Goal: Task Accomplishment & Management: Manage account settings

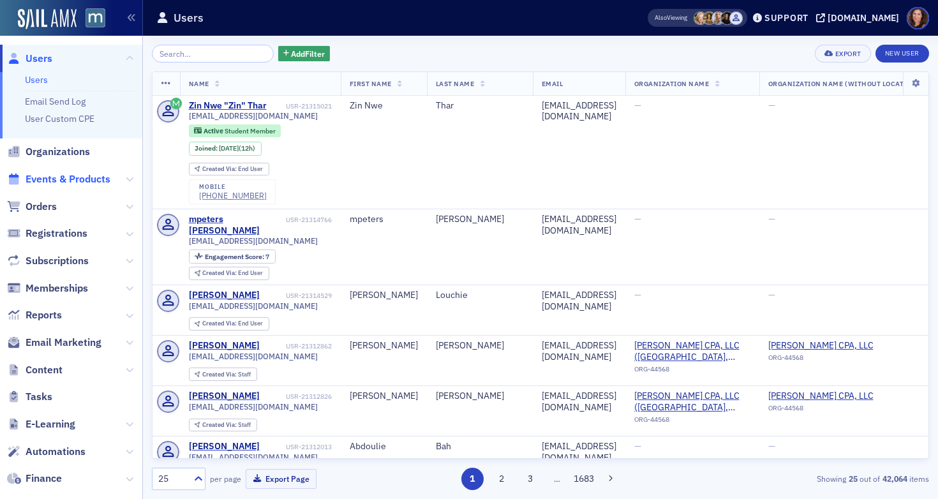
click at [61, 175] on span "Events & Products" at bounding box center [68, 179] width 85 height 14
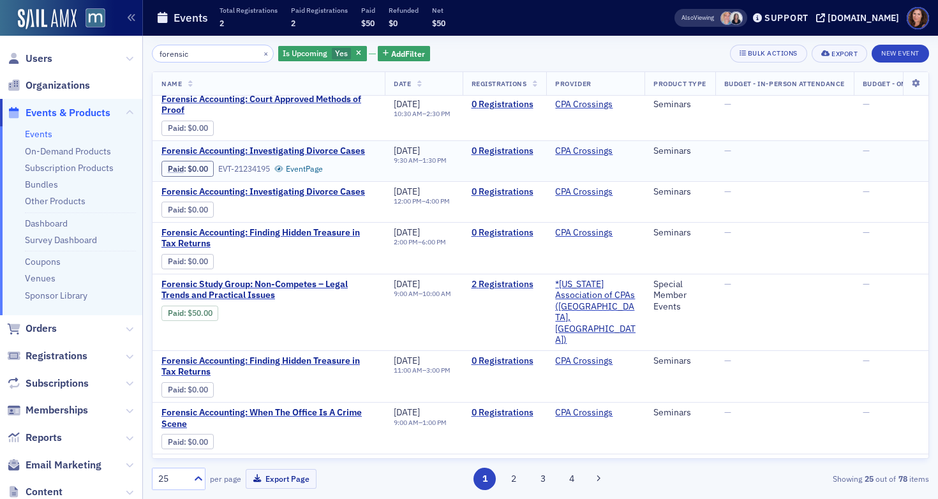
scroll to position [48, 0]
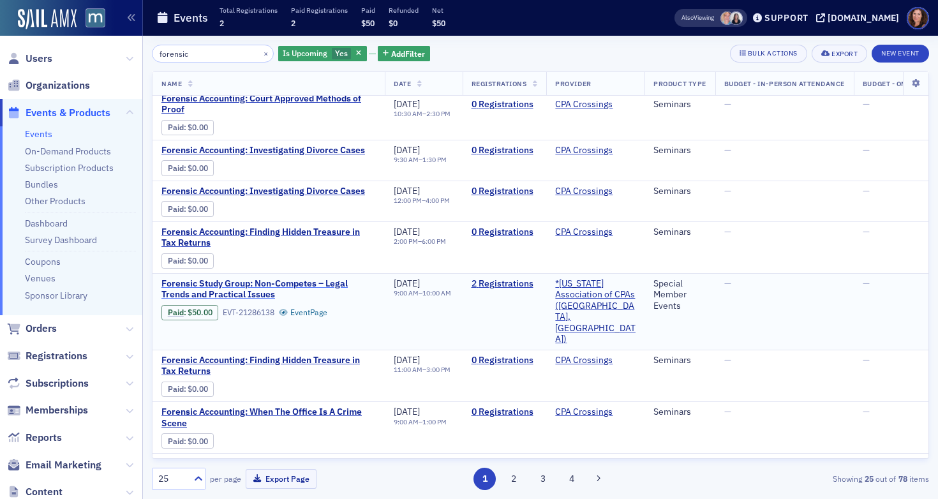
type input "forensic"
click at [304, 283] on span "Forensic Study Group: Non-Competes – Legal Trends and Practical Issues" at bounding box center [268, 289] width 214 height 22
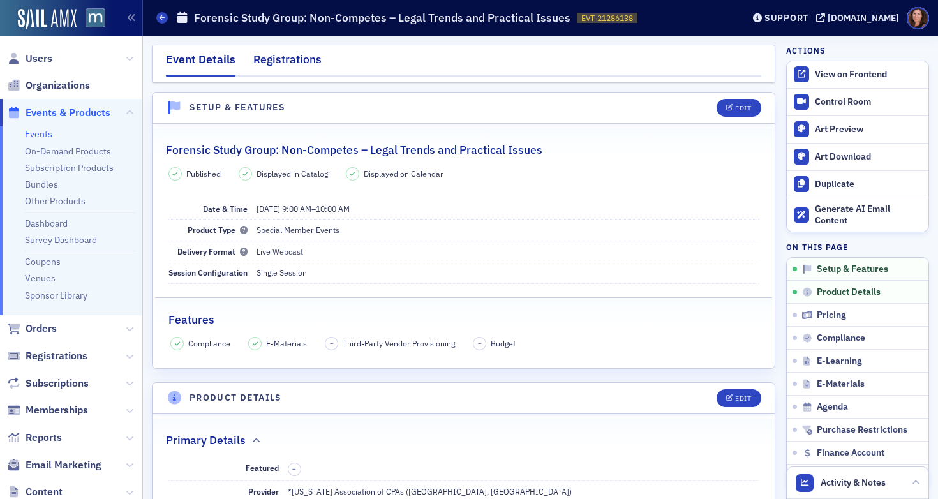
click at [298, 60] on div "Registrations" at bounding box center [287, 63] width 68 height 24
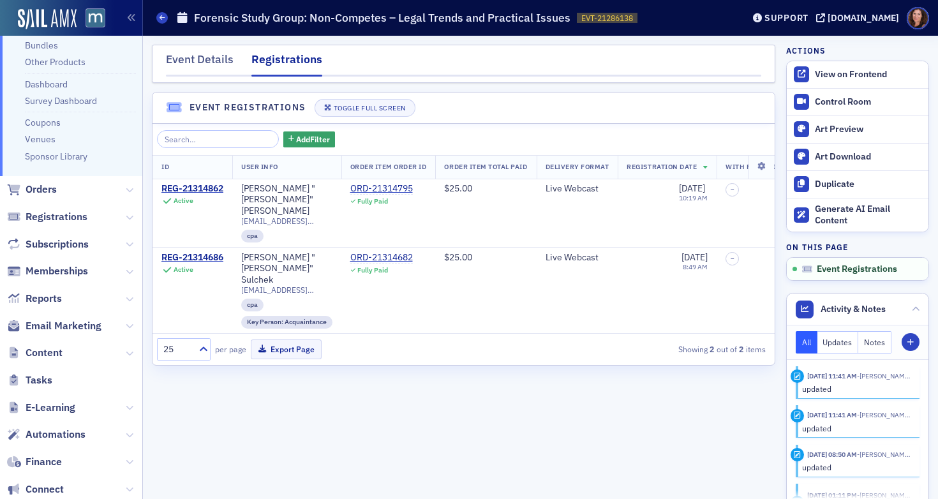
scroll to position [235, 0]
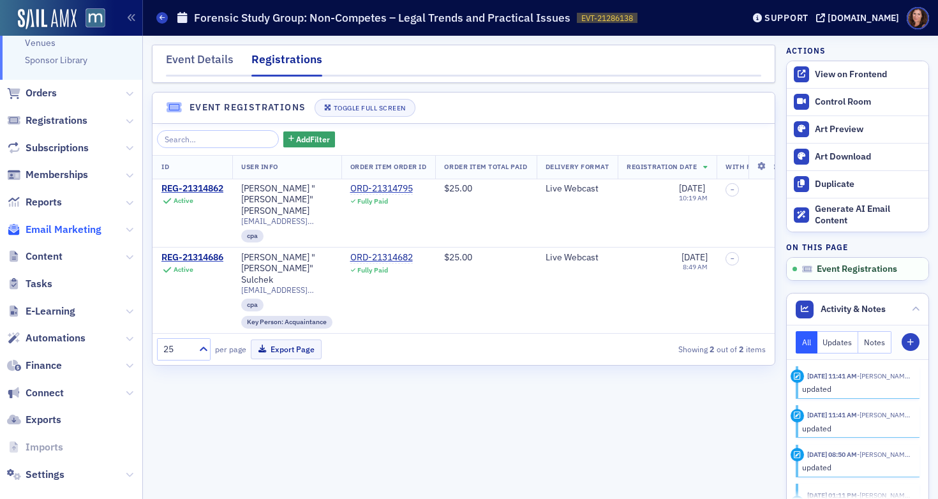
click at [47, 223] on span "Email Marketing" at bounding box center [64, 230] width 76 height 14
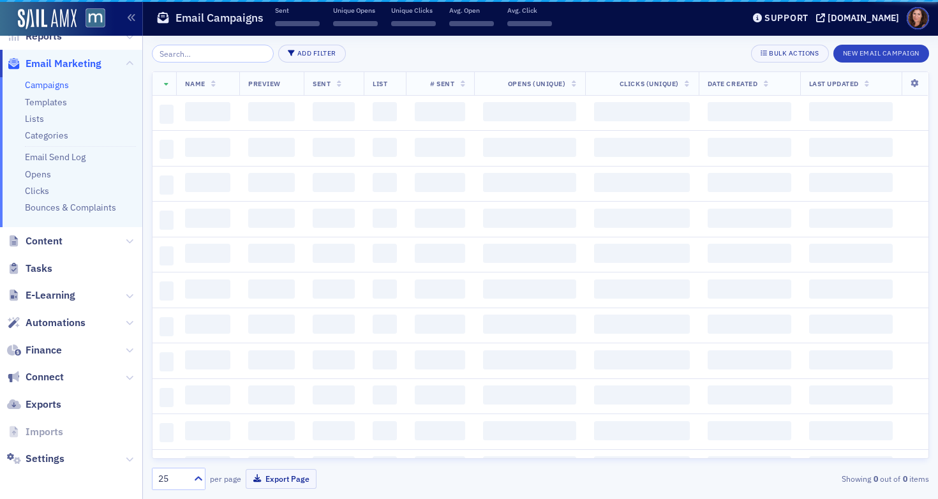
scroll to position [212, 0]
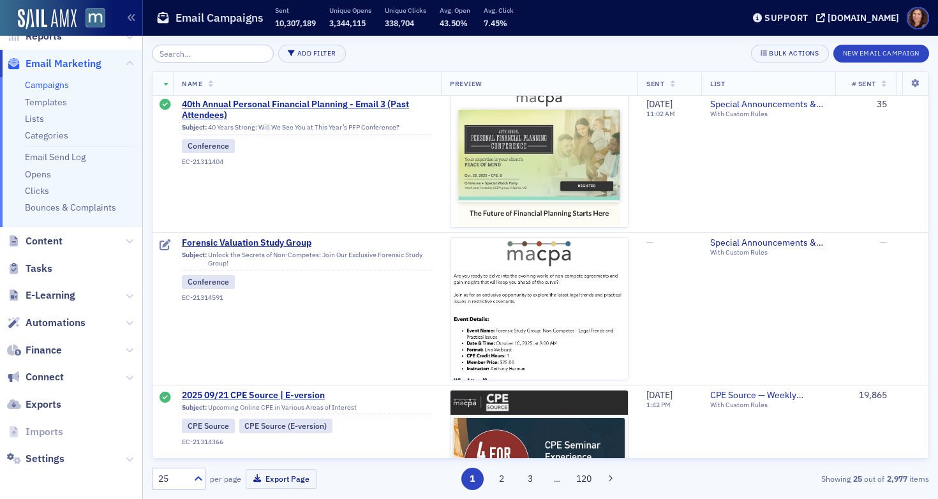
scroll to position [933, 0]
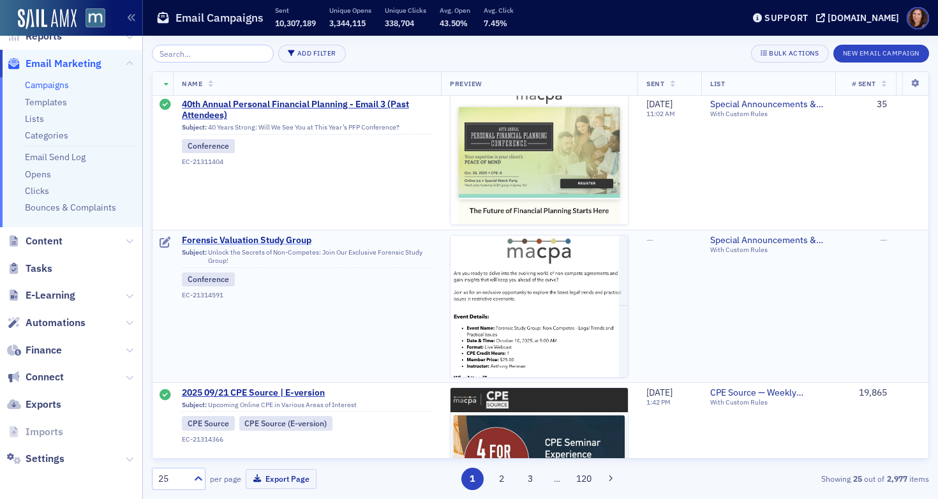
click at [284, 237] on span "Forensic Valuation Study Group" at bounding box center [307, 240] width 250 height 11
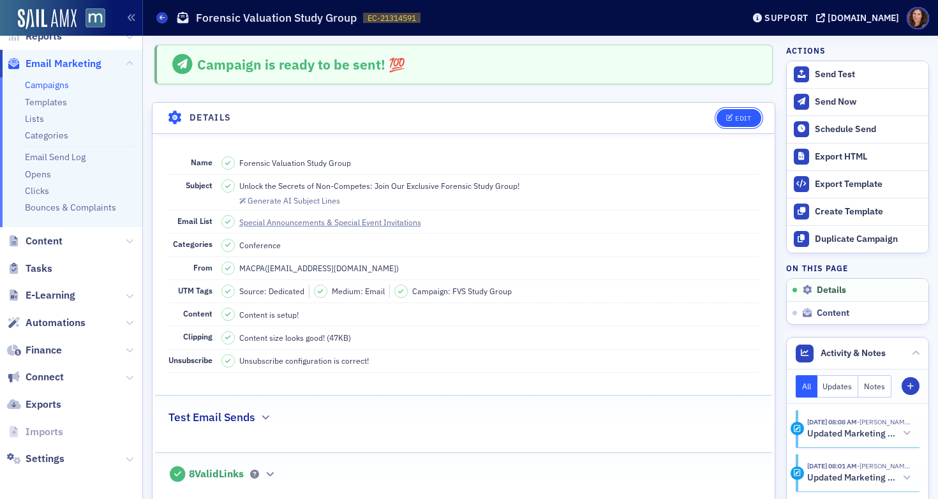
click at [726, 119] on icon "button" at bounding box center [730, 118] width 8 height 7
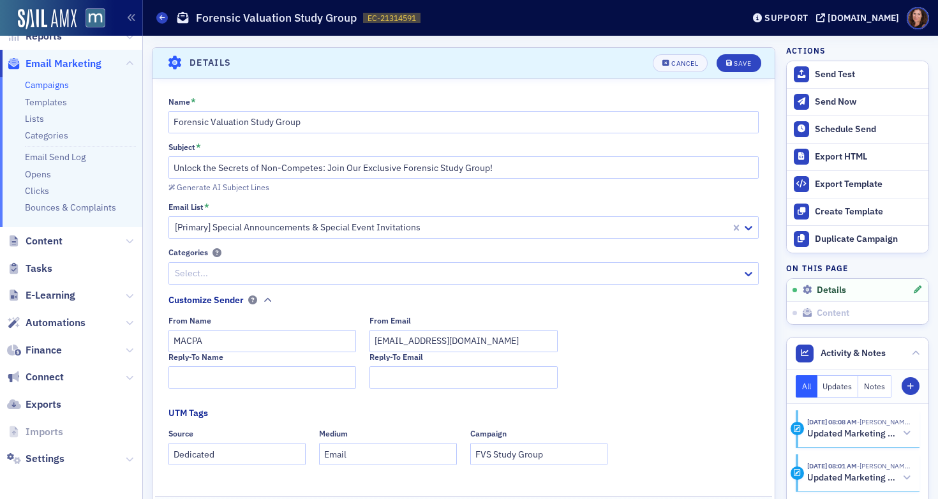
scroll to position [60, 0]
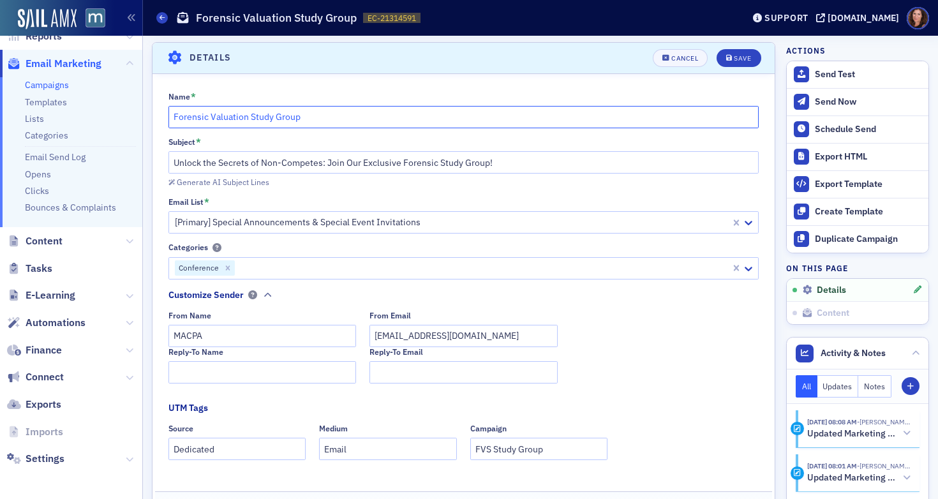
click at [172, 117] on input "Forensic Valuation Study Group" at bounding box center [463, 117] width 591 height 22
type input "[DATE] - Forensic Valuation Study Group"
click at [740, 58] on div "Save" at bounding box center [742, 58] width 17 height 7
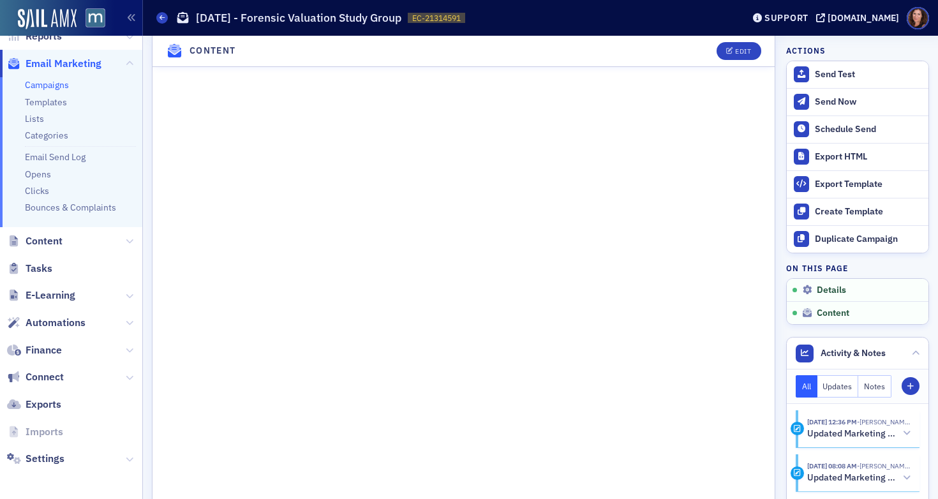
scroll to position [602, 0]
click at [825, 108] on button "Send Now" at bounding box center [858, 101] width 142 height 27
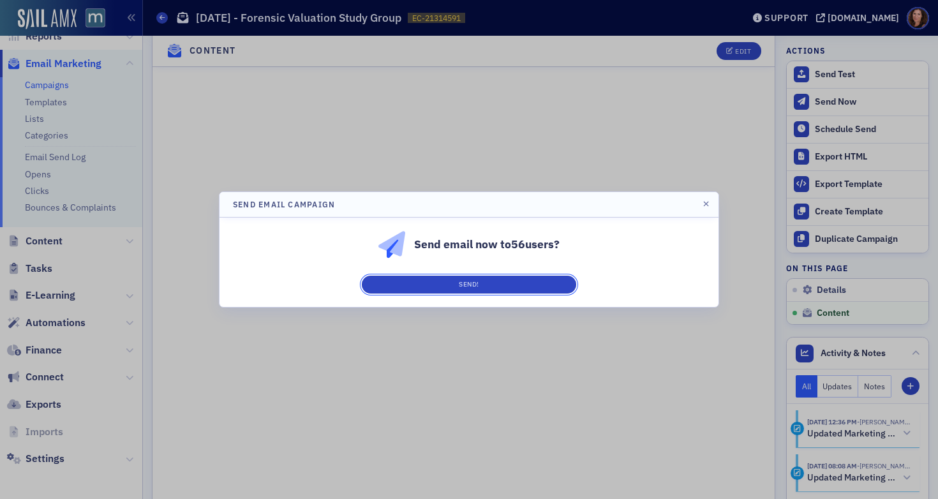
click at [500, 285] on button "Send!" at bounding box center [469, 285] width 214 height 18
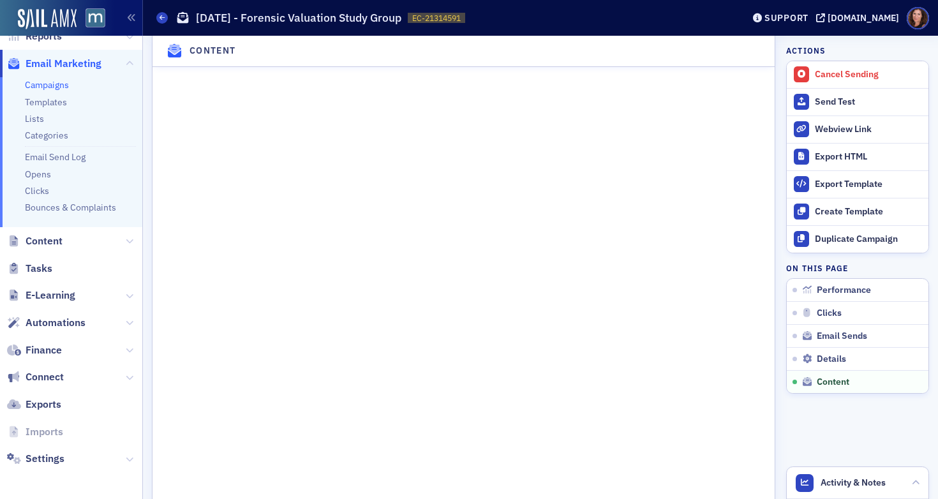
scroll to position [1311, 0]
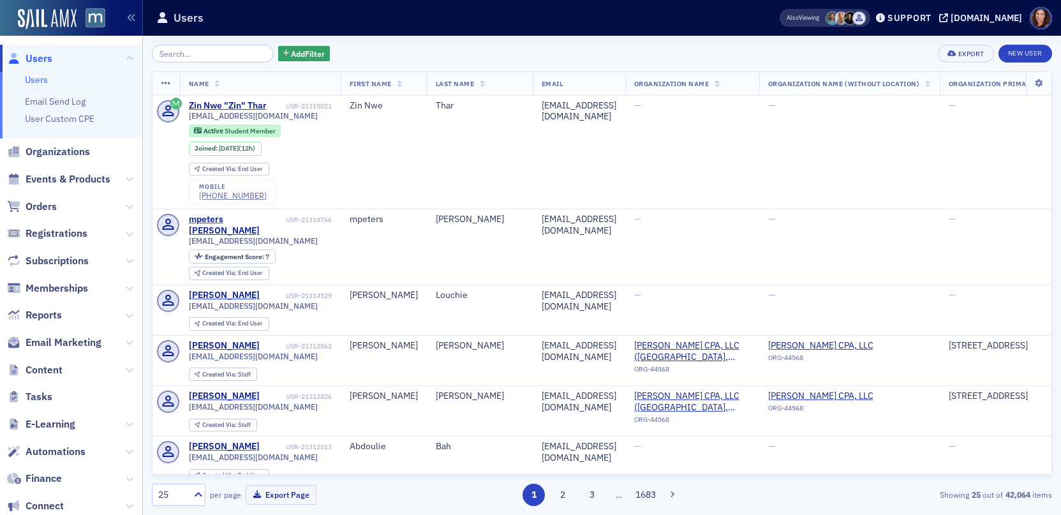
scroll to position [113, 0]
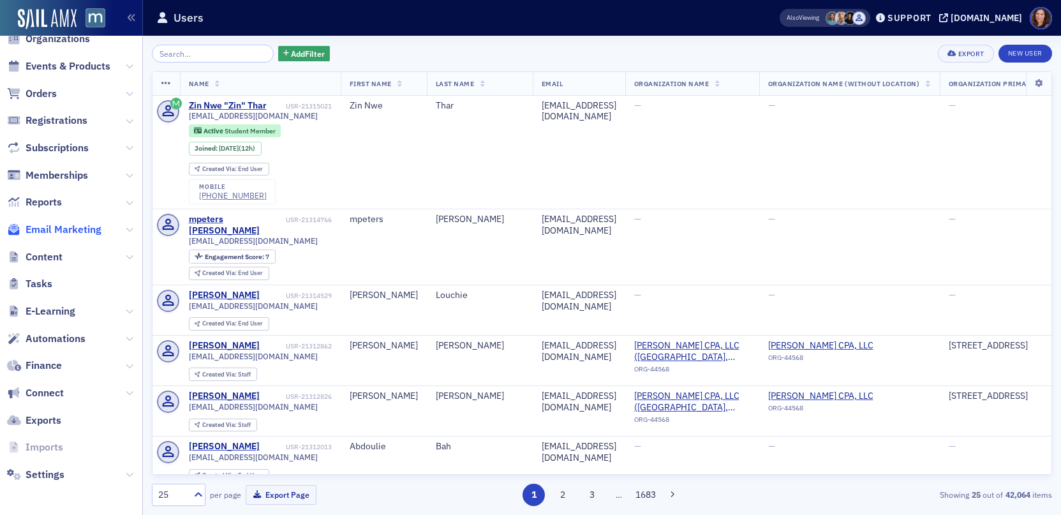
click at [70, 227] on span "Email Marketing" at bounding box center [64, 230] width 76 height 14
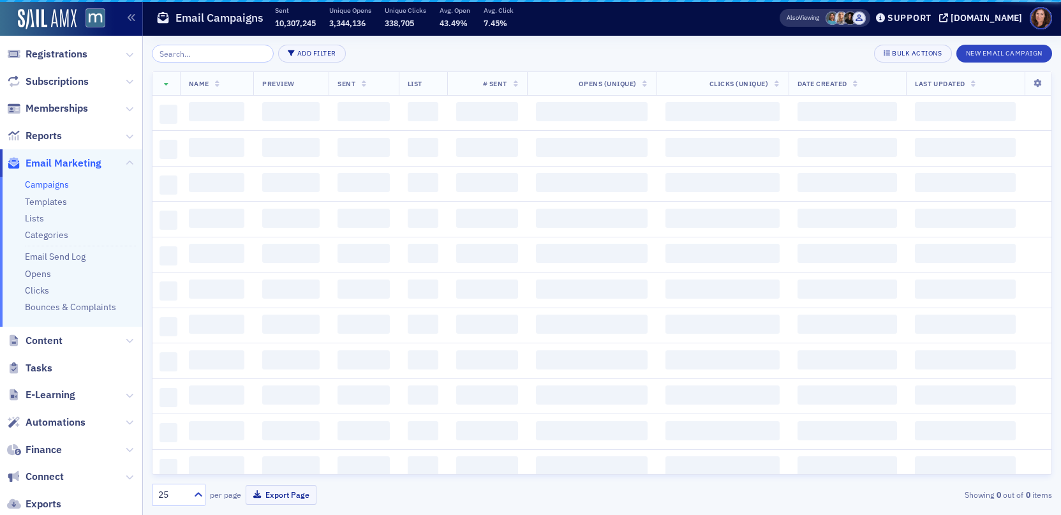
scroll to position [47, 0]
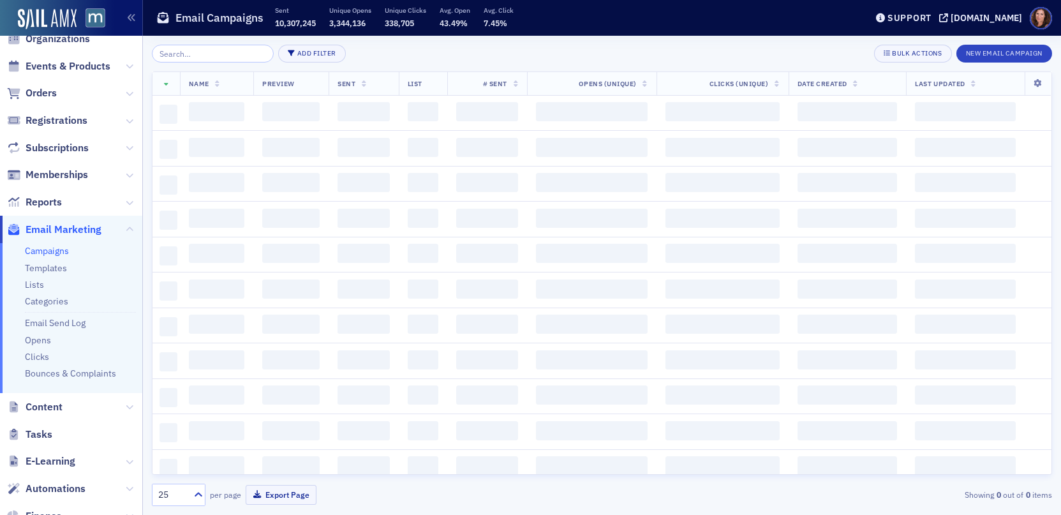
click at [212, 55] on input "search" at bounding box center [213, 54] width 122 height 18
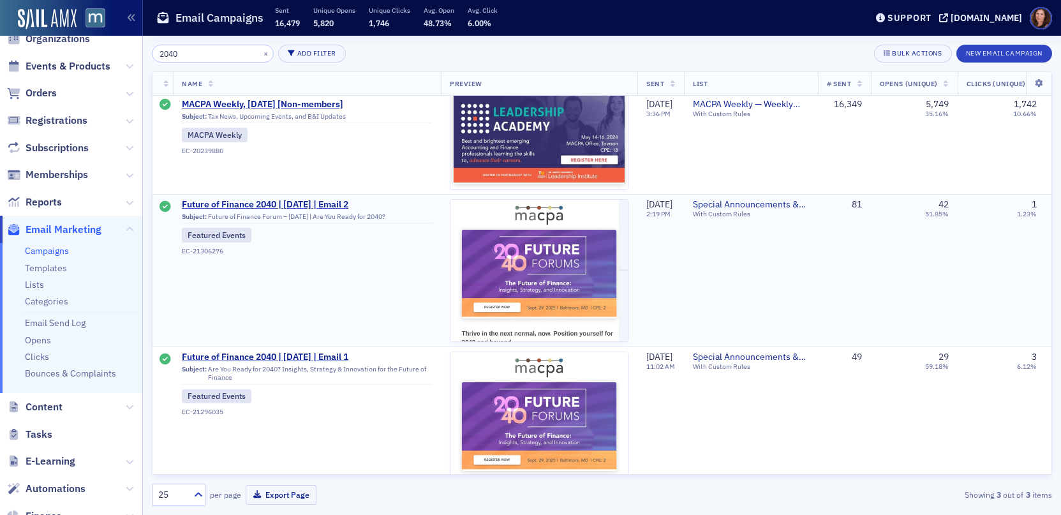
scroll to position [88, 0]
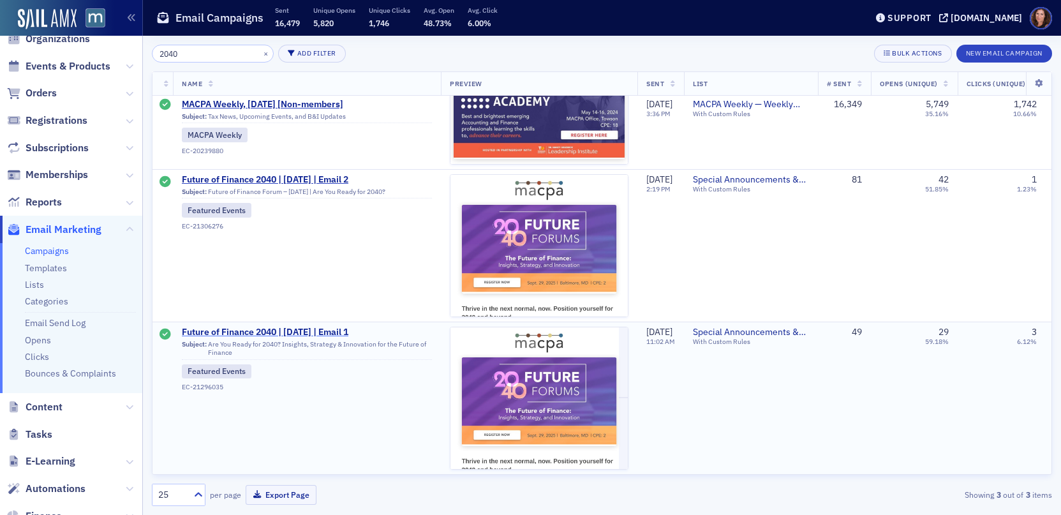
type input "2040"
drag, startPoint x: 335, startPoint y: 325, endPoint x: 496, endPoint y: 350, distance: 163.2
click at [335, 327] on span "Future of Finance 2040 | [DATE] | Email 1" at bounding box center [307, 332] width 250 height 11
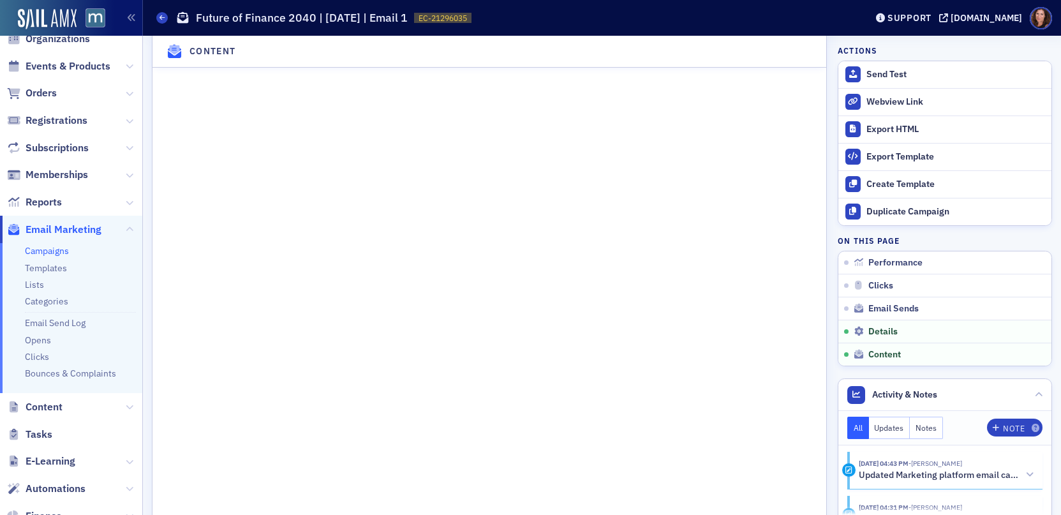
scroll to position [1730, 0]
click at [870, 75] on div "Send Test" at bounding box center [955, 74] width 179 height 11
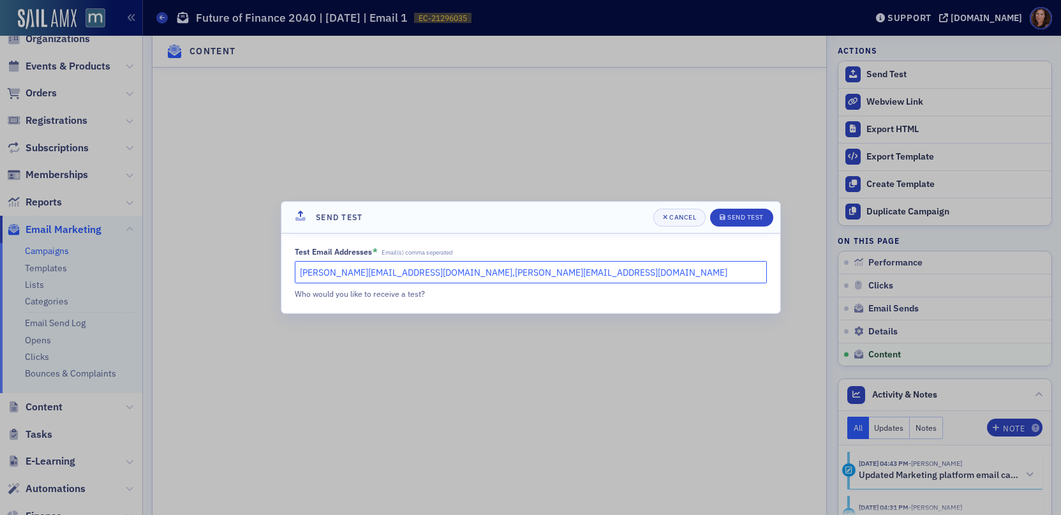
drag, startPoint x: 486, startPoint y: 268, endPoint x: 246, endPoint y: 264, distance: 239.9
click at [246, 264] on div "Send Test Cancel Send Test Test Email Addresses * Email(s) comma seperated [PER…" at bounding box center [530, 257] width 1061 height 515
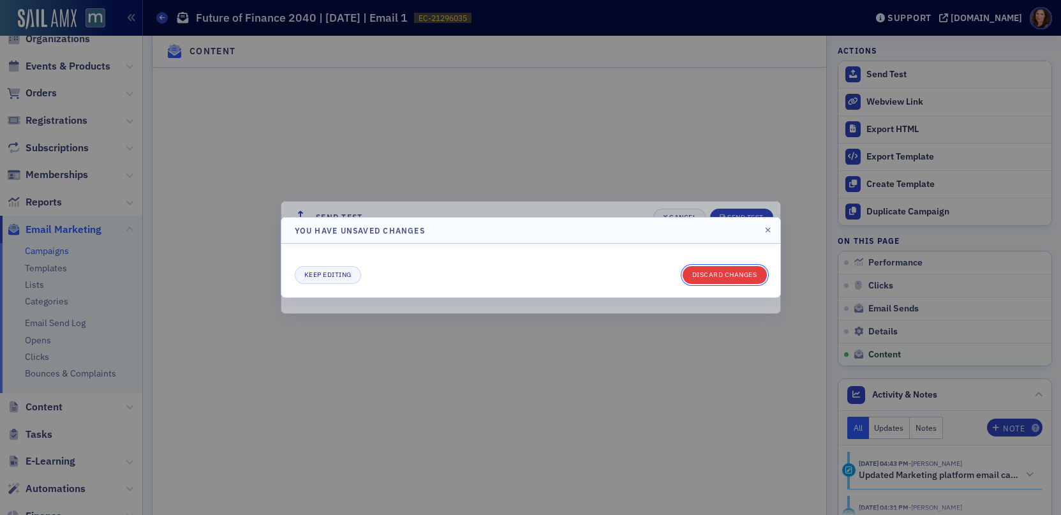
click at [728, 276] on button "Discard changes" at bounding box center [725, 275] width 84 height 18
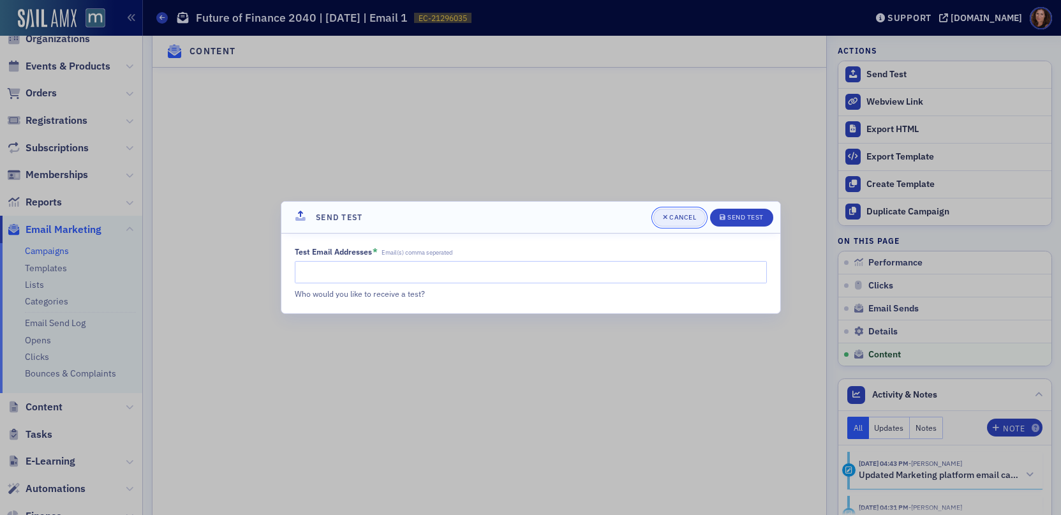
click at [687, 214] on div "Cancel" at bounding box center [682, 217] width 27 height 7
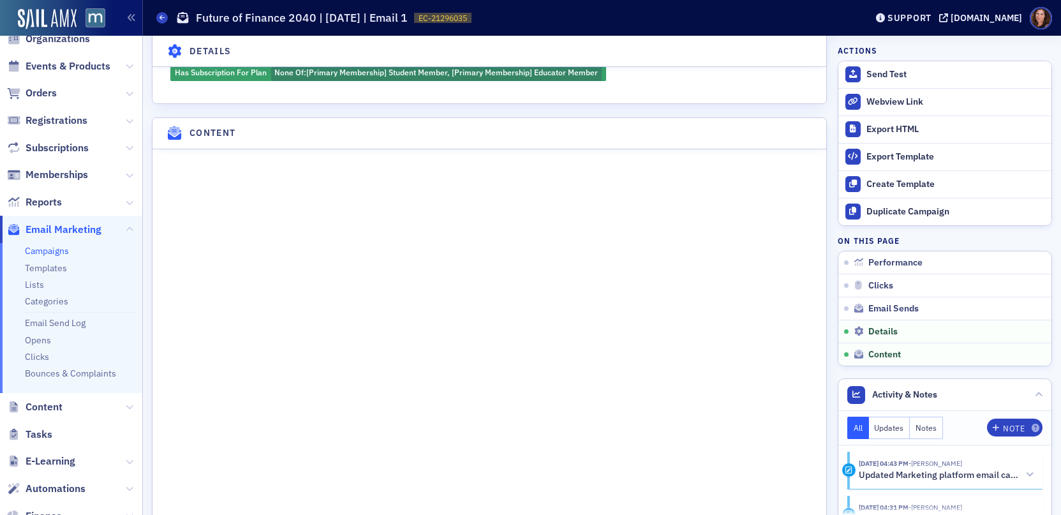
scroll to position [1552, 0]
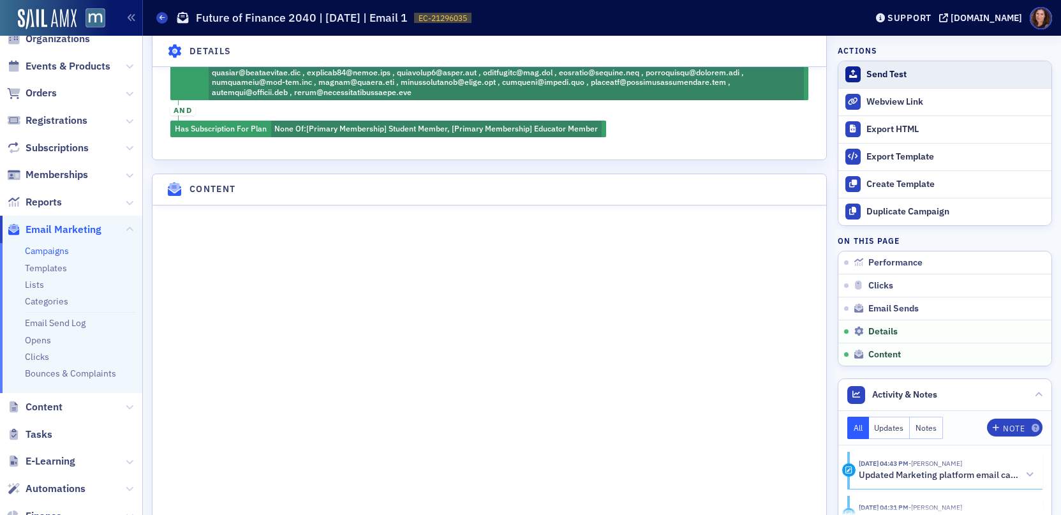
click at [884, 74] on div "Send Test" at bounding box center [955, 74] width 179 height 11
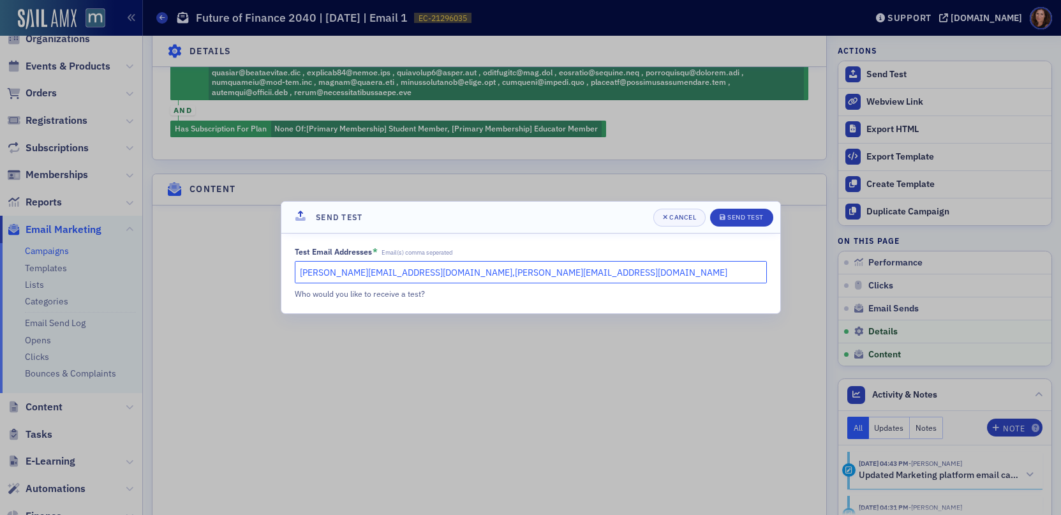
drag, startPoint x: 500, startPoint y: 274, endPoint x: 385, endPoint y: 277, distance: 114.9
click at [376, 276] on input "[PERSON_NAME][EMAIL_ADDRESS][DOMAIN_NAME],[PERSON_NAME][EMAIL_ADDRESS][DOMAIN_N…" at bounding box center [531, 272] width 472 height 22
type input "[PERSON_NAME][EMAIL_ADDRESS][DOMAIN_NAME]"
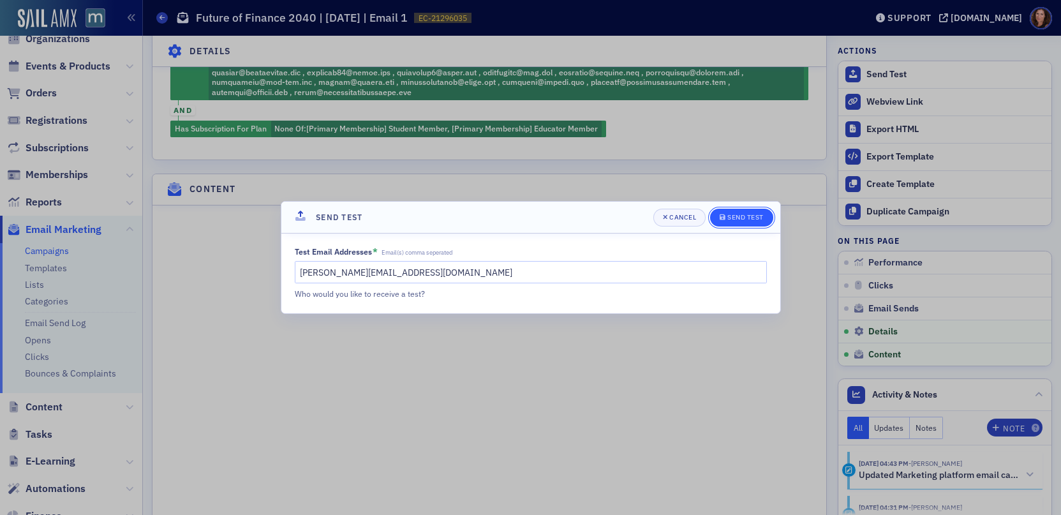
click at [749, 217] on div "Send Test" at bounding box center [745, 217] width 36 height 7
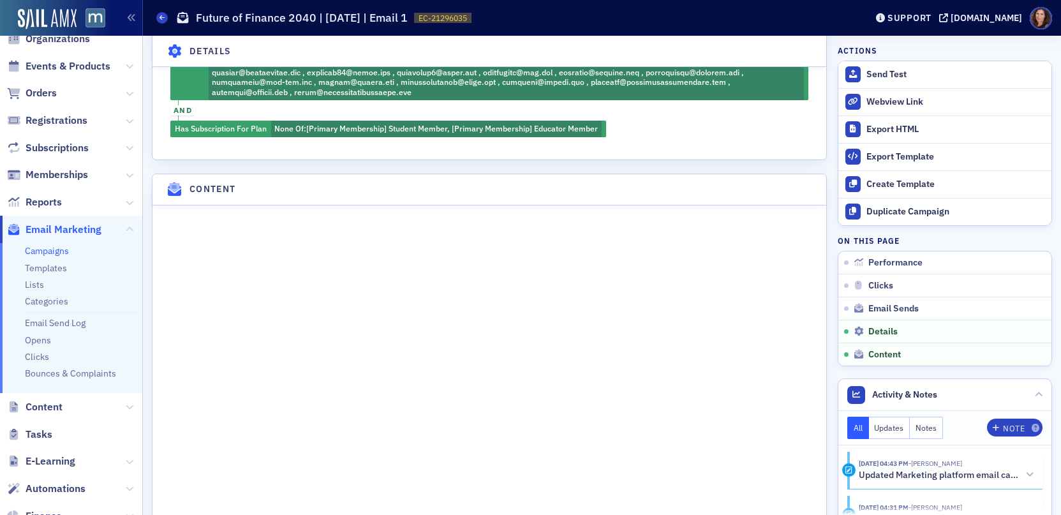
scroll to position [0, 0]
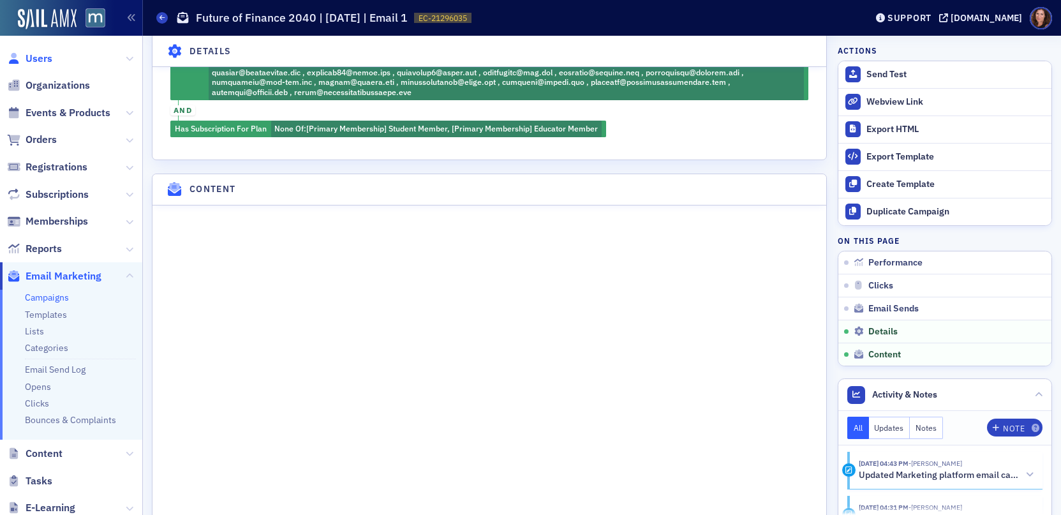
click at [42, 59] on span "Users" at bounding box center [39, 59] width 27 height 14
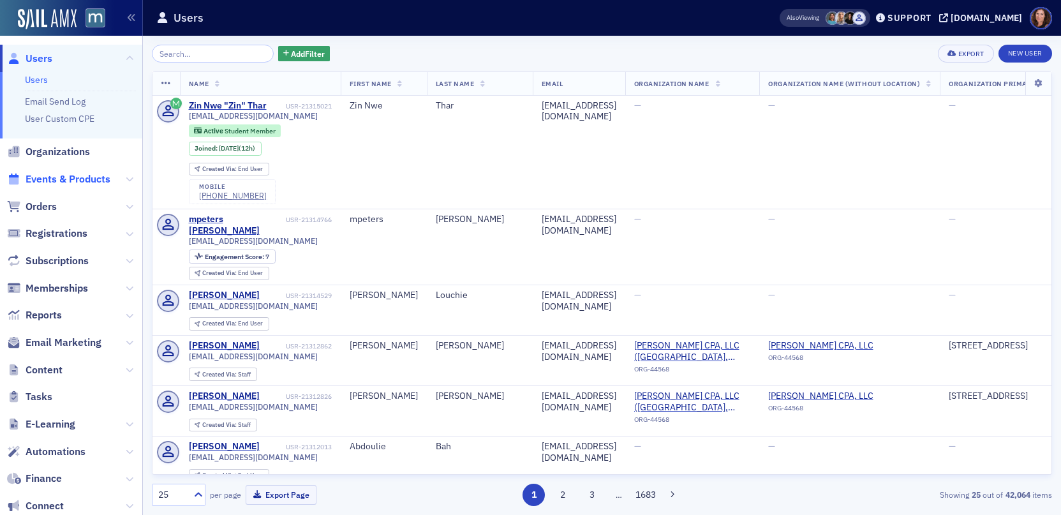
click at [87, 180] on span "Events & Products" at bounding box center [68, 179] width 85 height 14
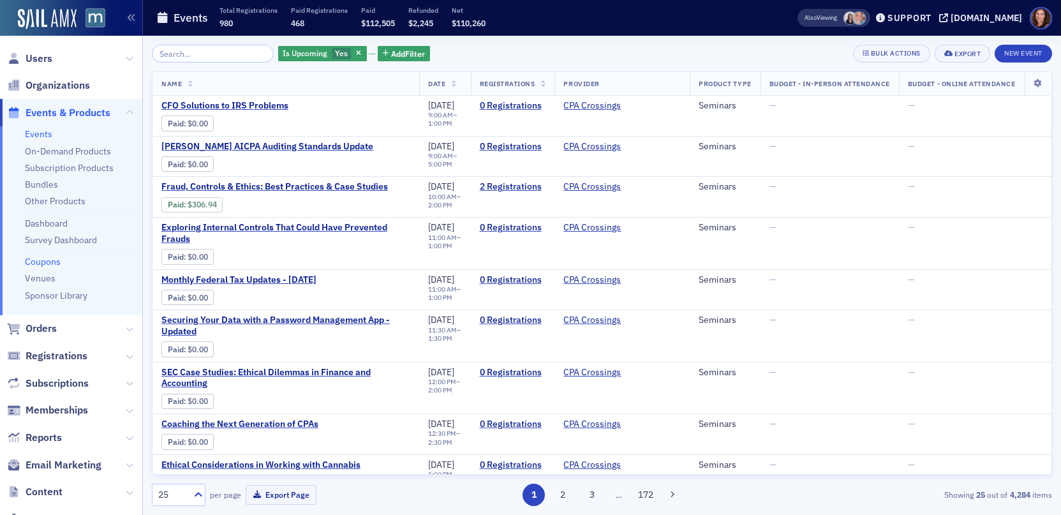
click at [36, 260] on link "Coupons" at bounding box center [43, 261] width 36 height 11
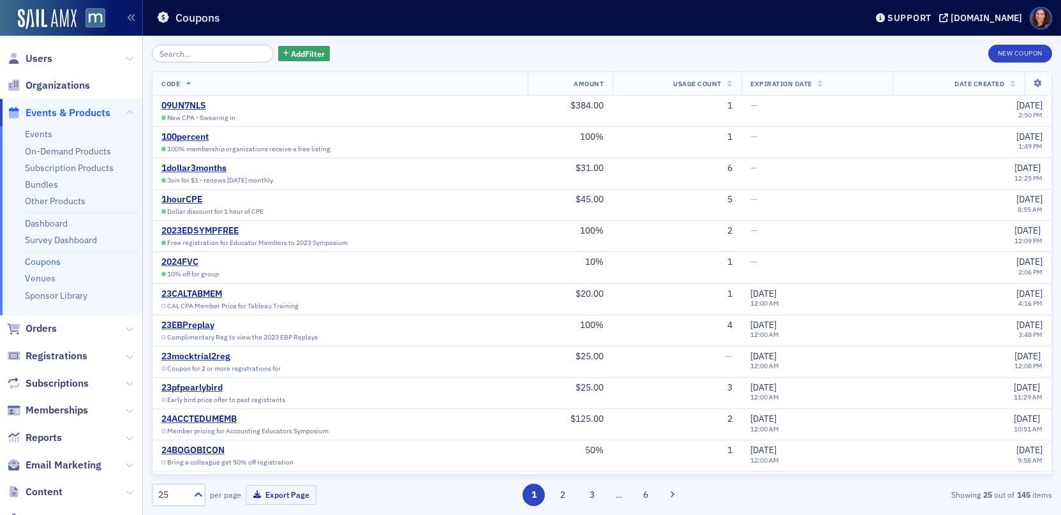
click at [958, 80] on span "Date Created" at bounding box center [979, 83] width 50 height 9
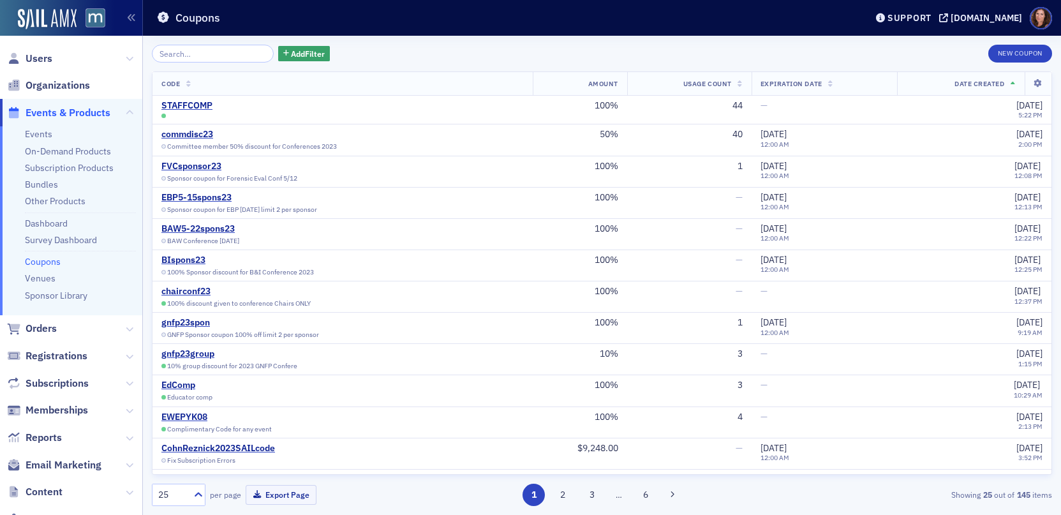
click at [965, 84] on span "Date Created" at bounding box center [979, 83] width 50 height 9
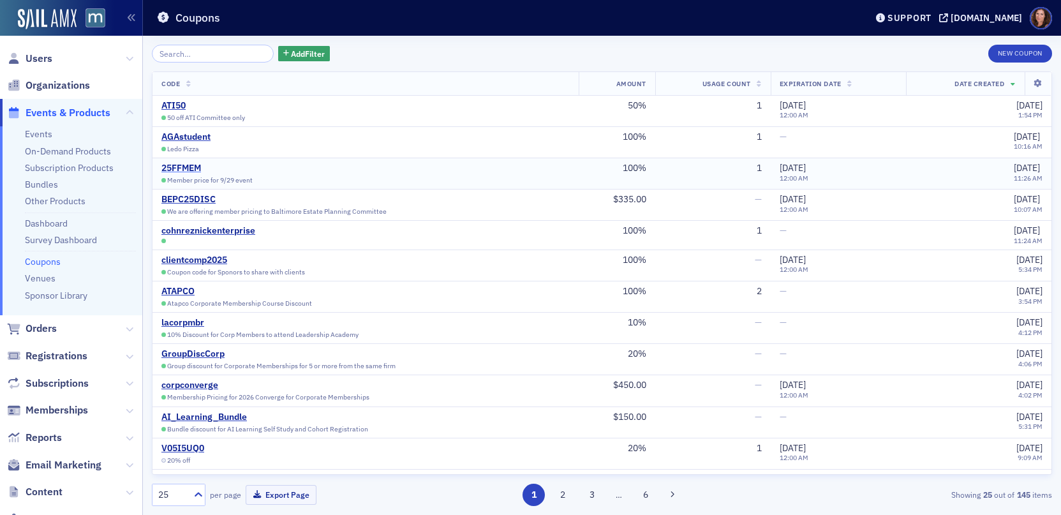
click at [192, 168] on div "25FFMEM" at bounding box center [222, 168] width 122 height 11
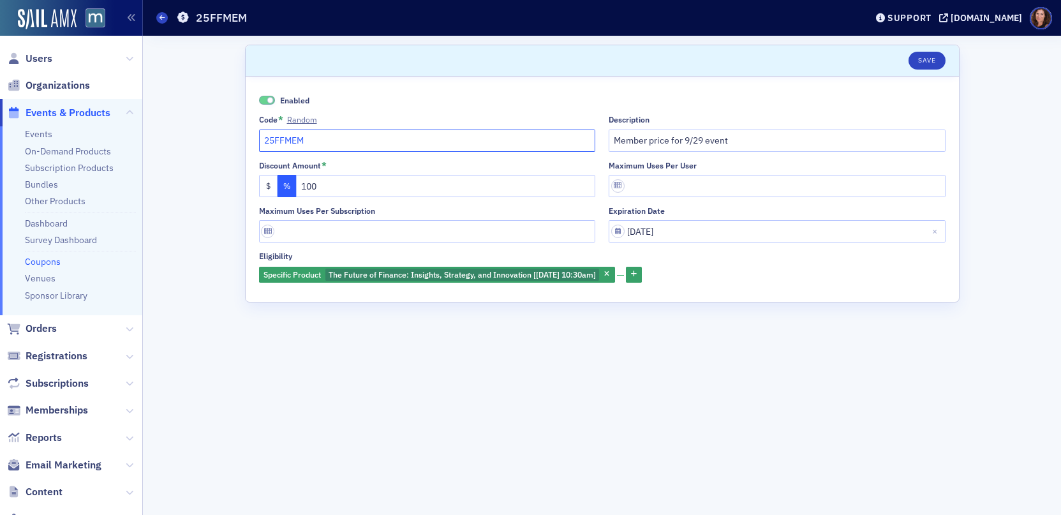
click at [284, 137] on input "25FFMEM" at bounding box center [427, 141] width 337 height 22
click at [930, 63] on button "Save" at bounding box center [927, 61] width 36 height 18
click at [37, 134] on link "Events" at bounding box center [38, 133] width 27 height 11
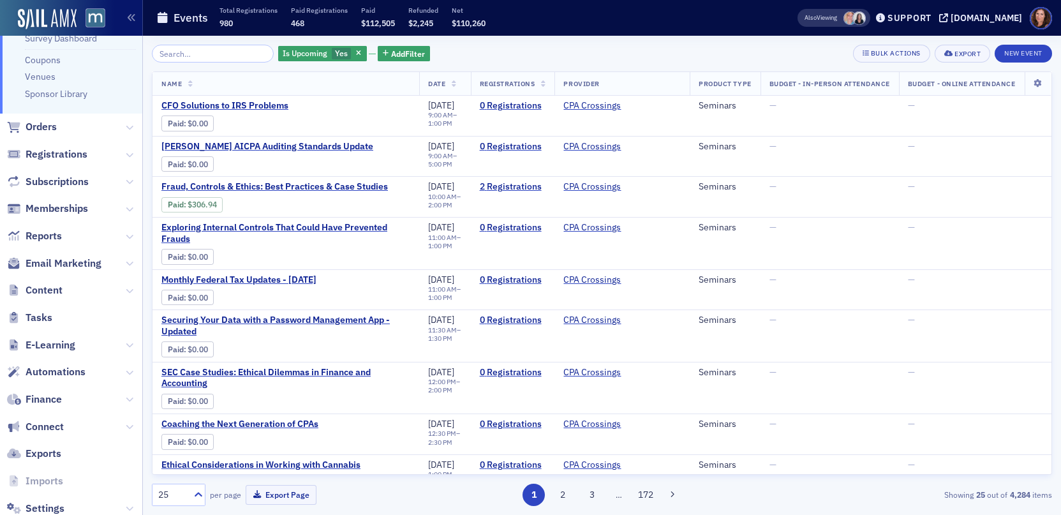
scroll to position [207, 0]
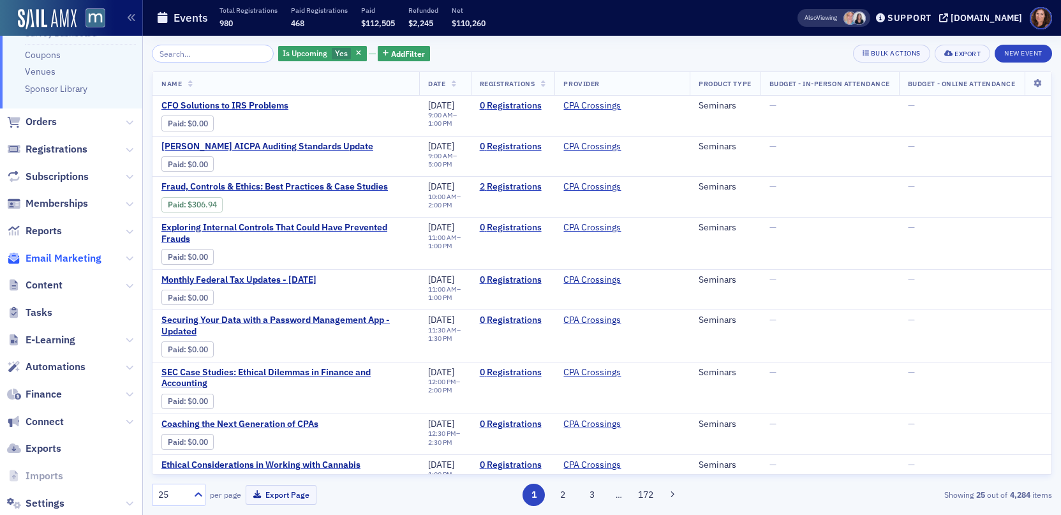
click at [77, 257] on span "Email Marketing" at bounding box center [64, 258] width 76 height 14
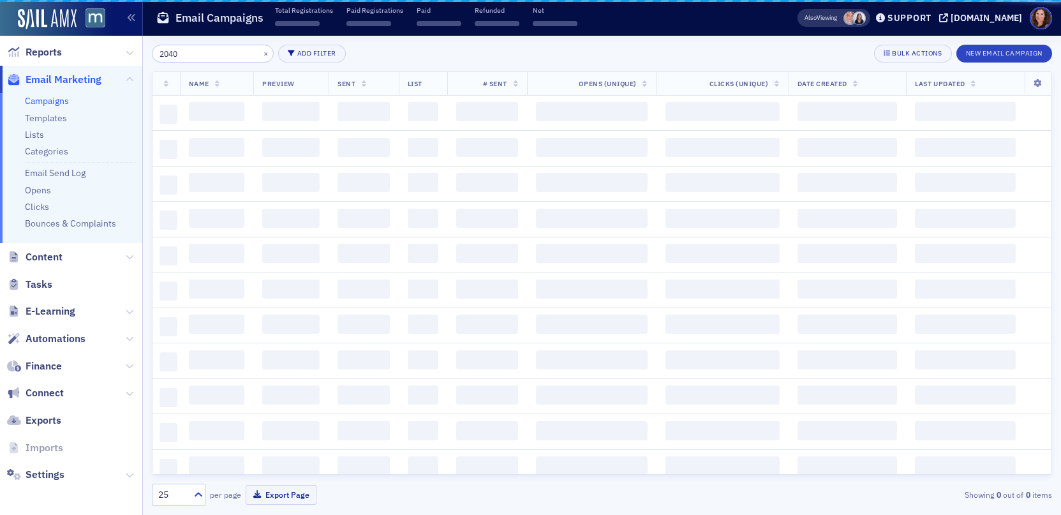
scroll to position [197, 0]
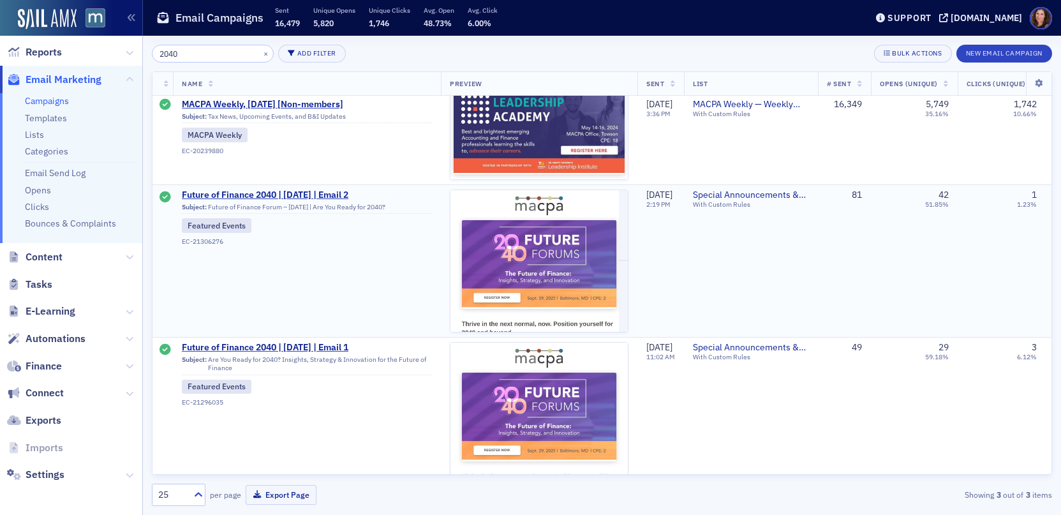
scroll to position [68, 0]
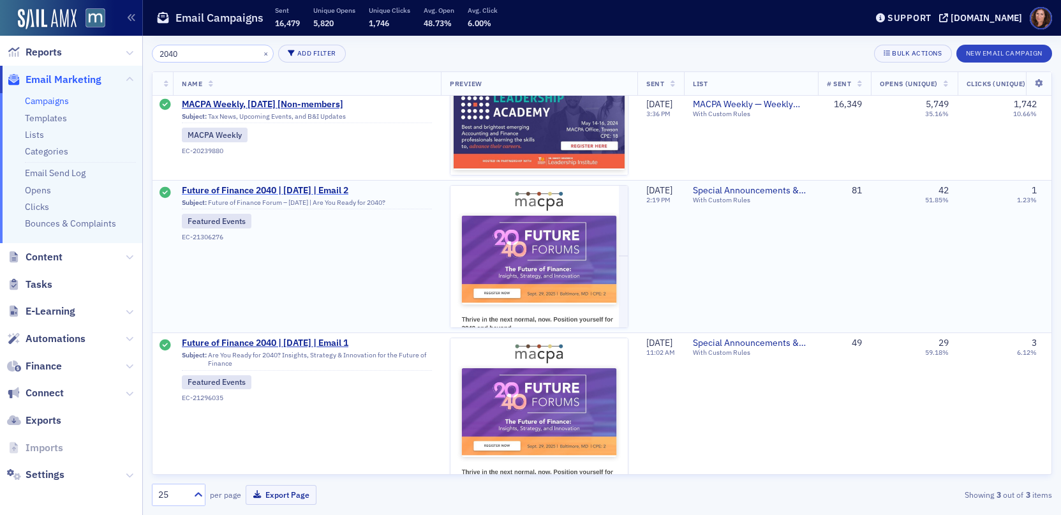
click at [286, 189] on span "Future of Finance 2040 | [DATE] | Email 2" at bounding box center [307, 190] width 250 height 11
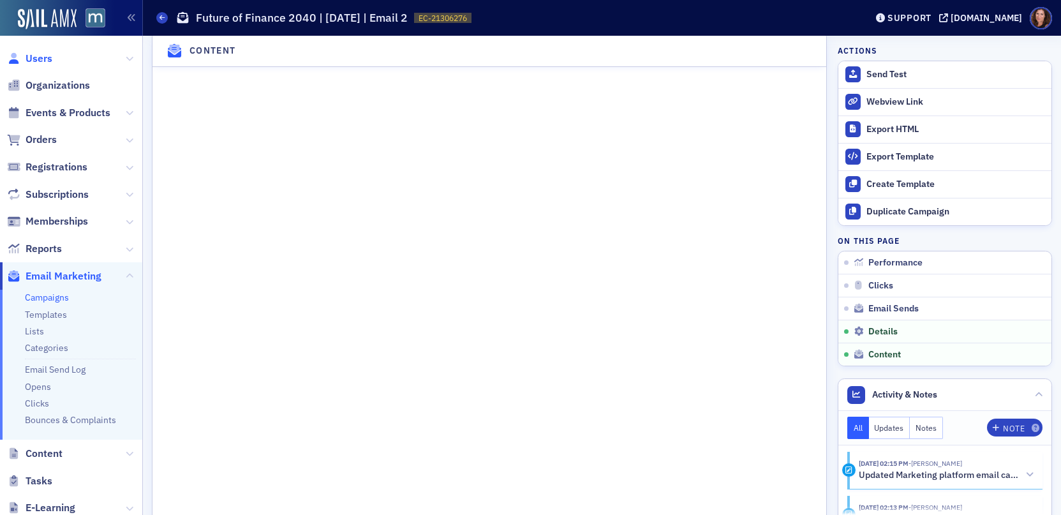
click at [39, 55] on span "Users" at bounding box center [39, 59] width 27 height 14
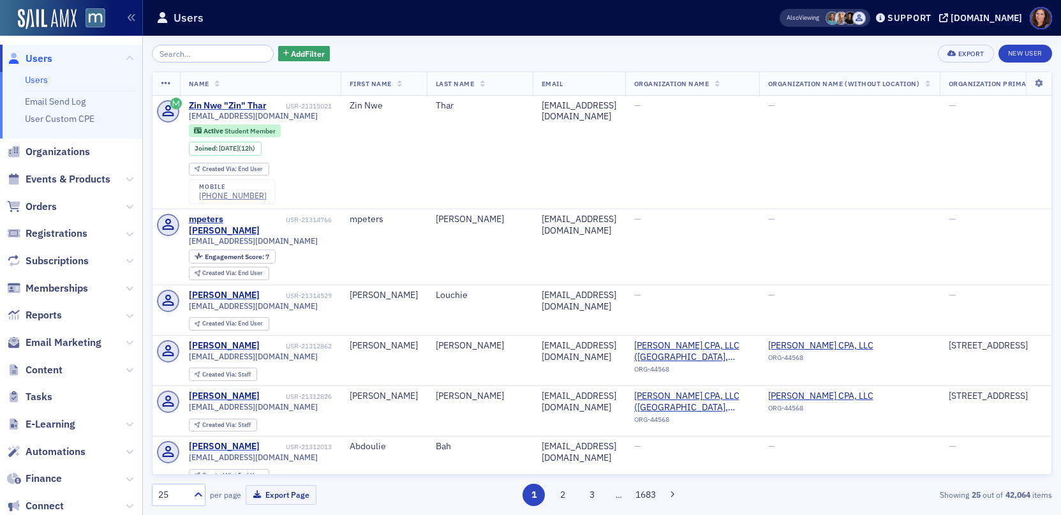
click at [201, 55] on input "search" at bounding box center [213, 54] width 122 height 18
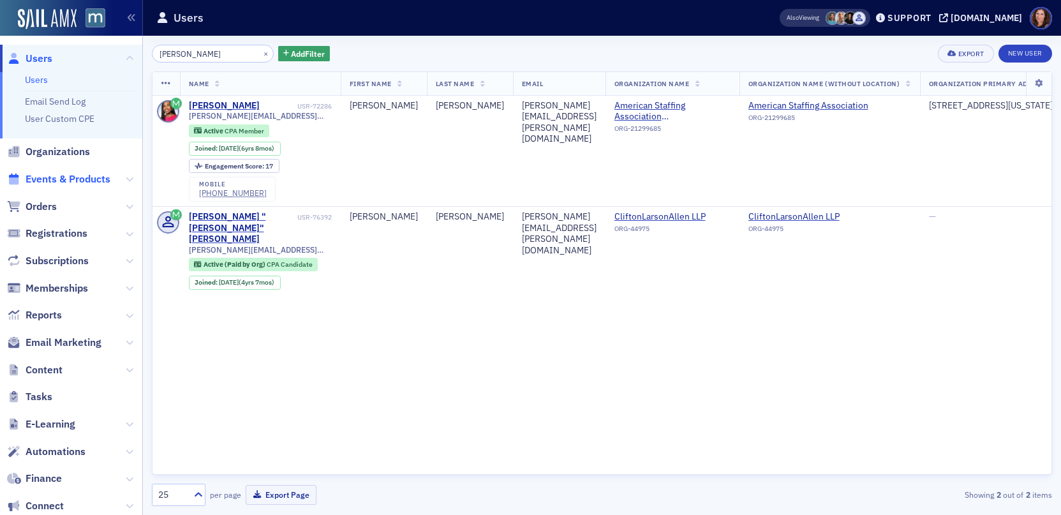
type input "[PERSON_NAME]"
click at [75, 181] on span "Events & Products" at bounding box center [68, 179] width 85 height 14
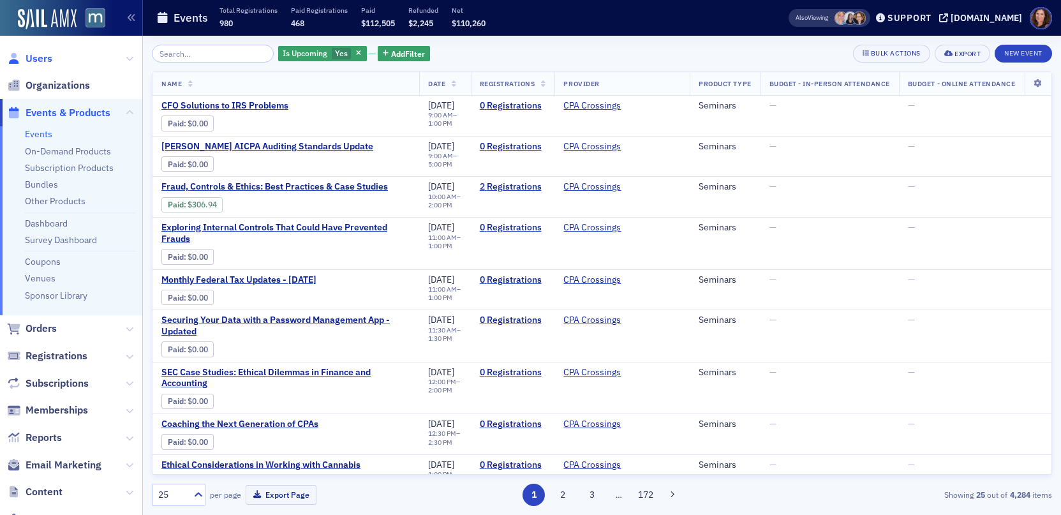
click at [41, 60] on span "Users" at bounding box center [39, 59] width 27 height 14
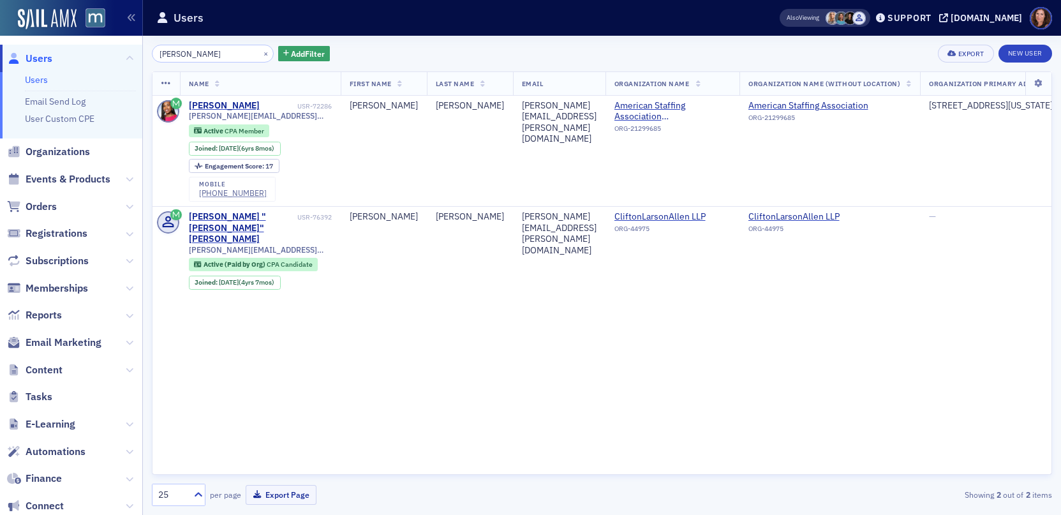
click at [178, 57] on input "[PERSON_NAME]" at bounding box center [213, 54] width 122 height 18
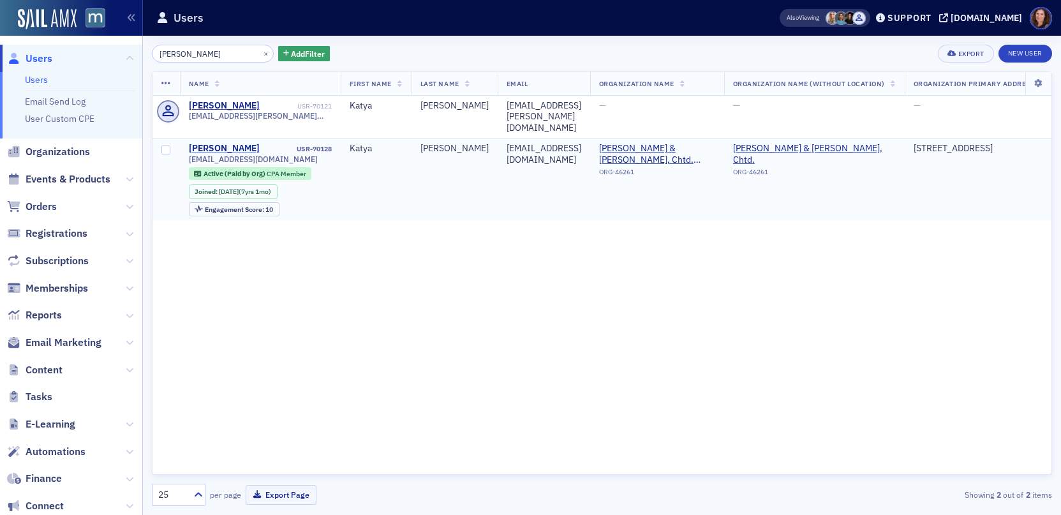
type input "[PERSON_NAME]"
click at [228, 143] on div "[PERSON_NAME]" at bounding box center [224, 148] width 71 height 11
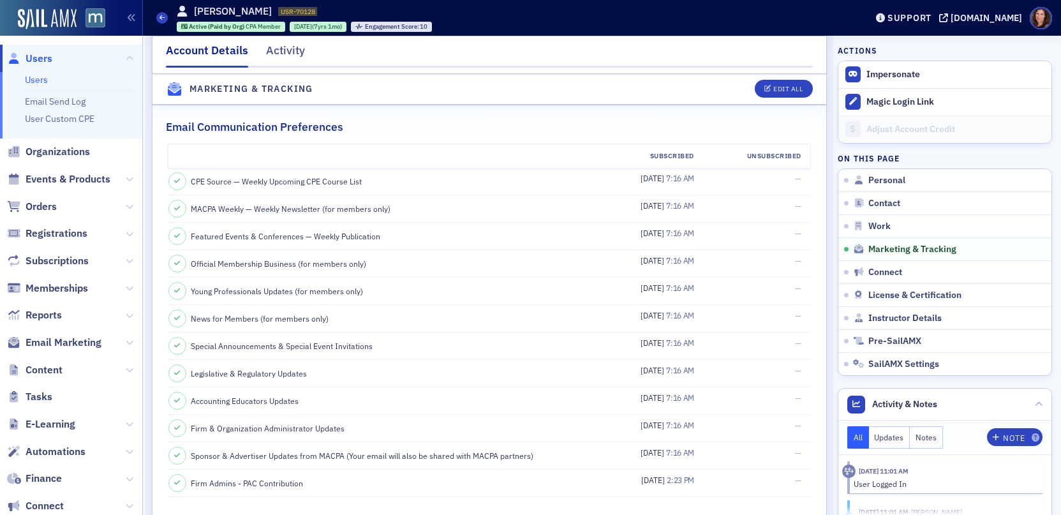
scroll to position [1231, 0]
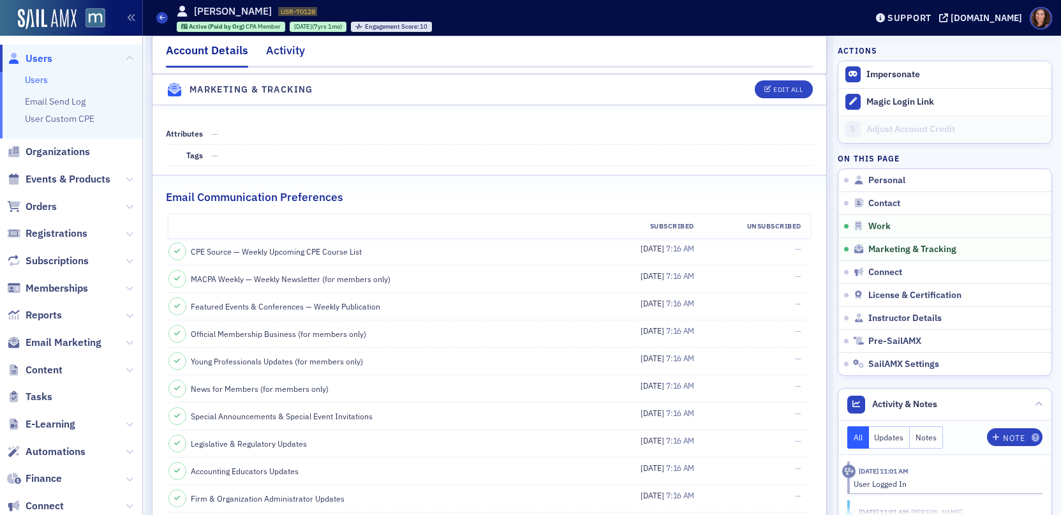
click at [291, 50] on div "Activity" at bounding box center [285, 54] width 39 height 24
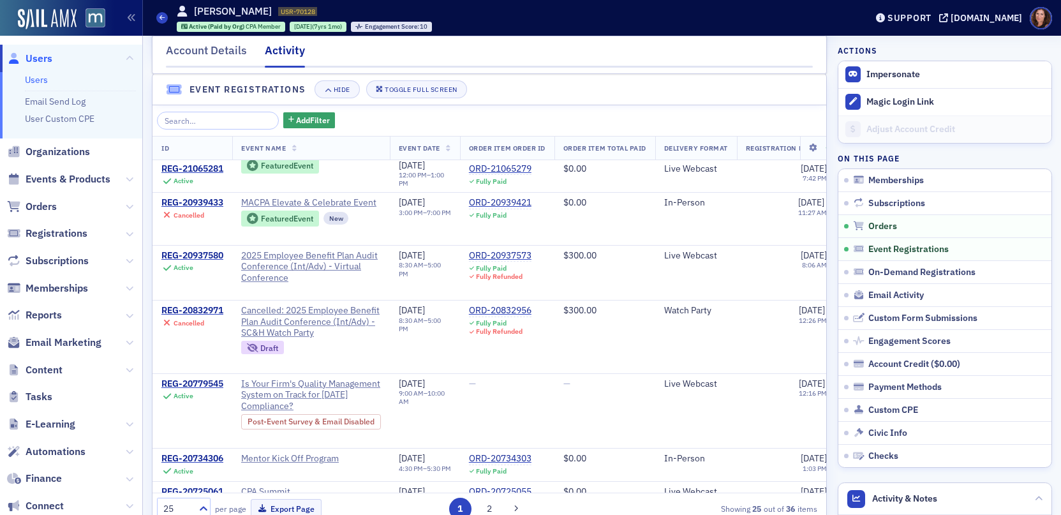
scroll to position [188, 0]
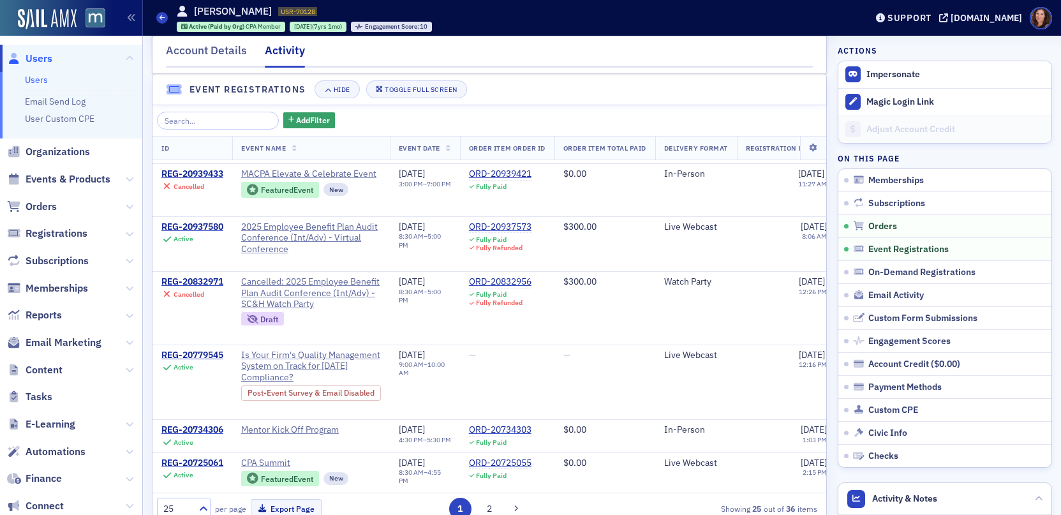
click at [34, 87] on ul "Users Email Send Log User Custom CPE" at bounding box center [71, 105] width 142 height 66
click at [36, 84] on link "Users" at bounding box center [36, 79] width 23 height 11
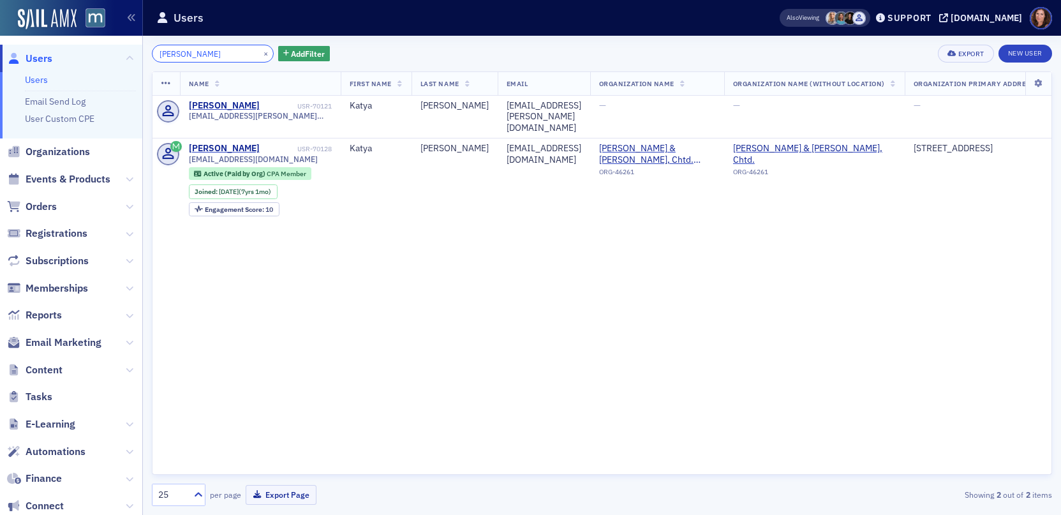
click at [179, 54] on input "[PERSON_NAME]" at bounding box center [213, 54] width 122 height 18
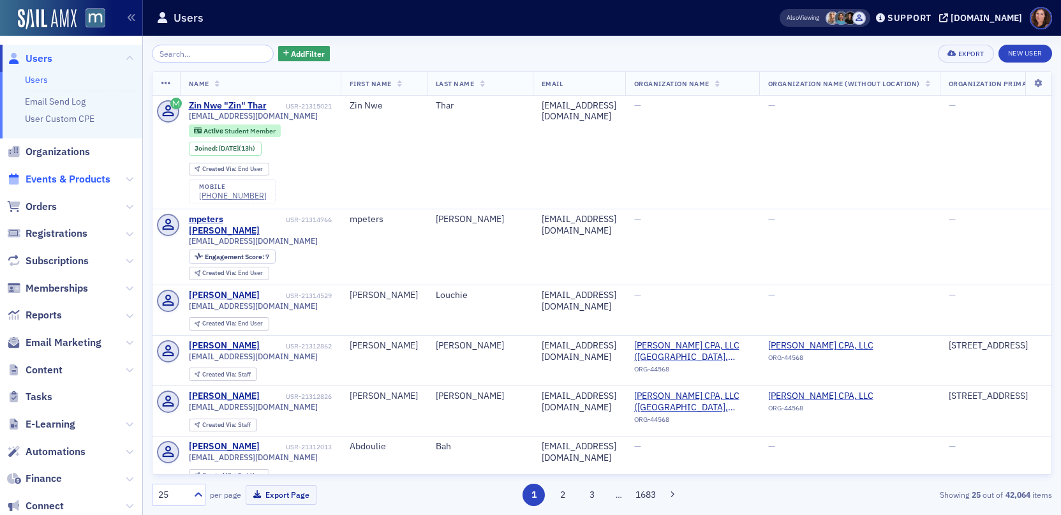
click at [59, 179] on span "Events & Products" at bounding box center [68, 179] width 85 height 14
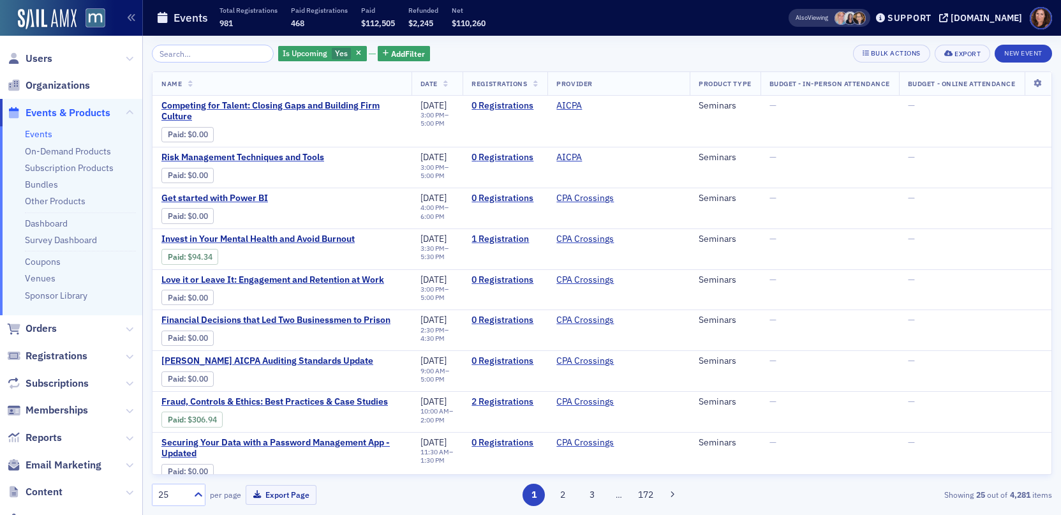
click at [228, 52] on input "search" at bounding box center [213, 54] width 122 height 18
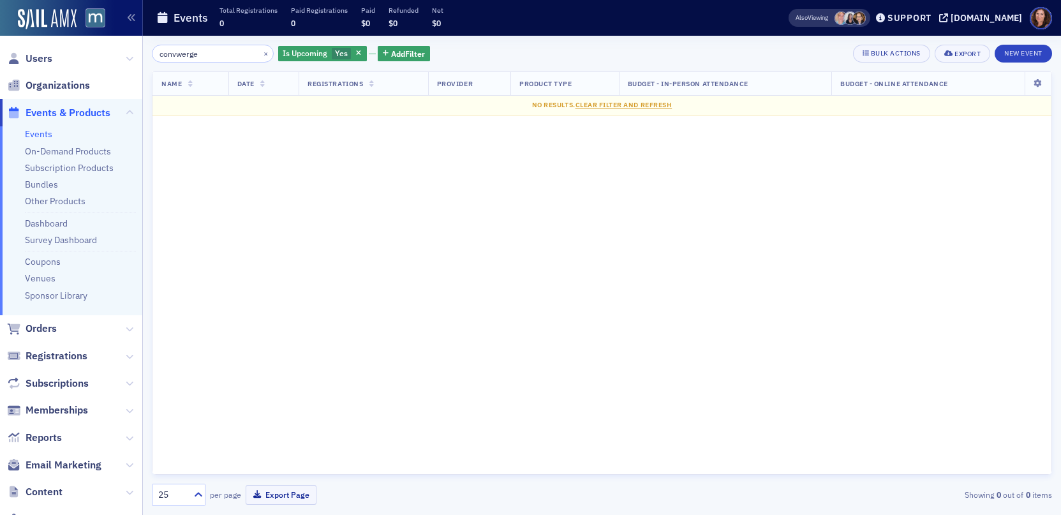
click at [179, 56] on input "convwerge" at bounding box center [213, 54] width 122 height 18
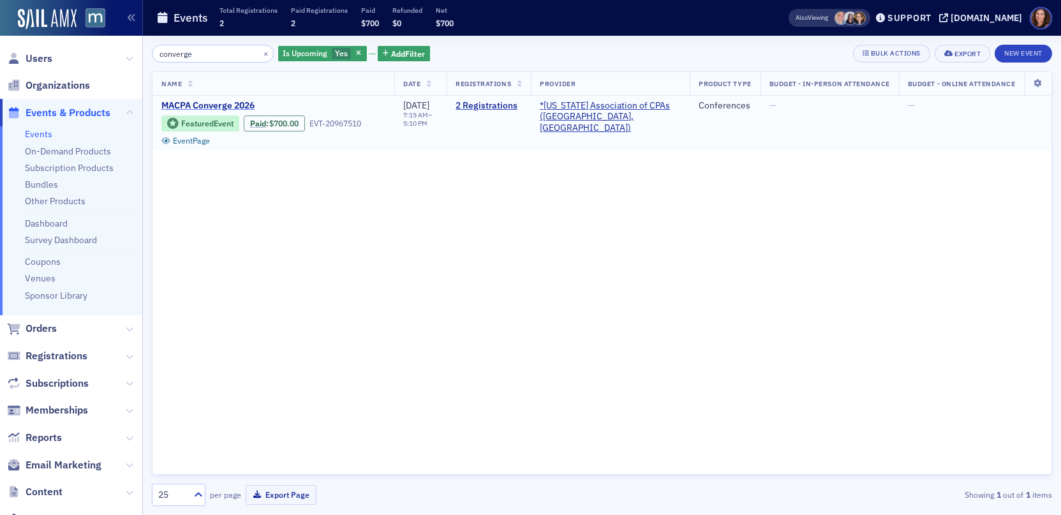
type input "converge"
click at [237, 102] on span "MACPA Converge 2026" at bounding box center [268, 105] width 214 height 11
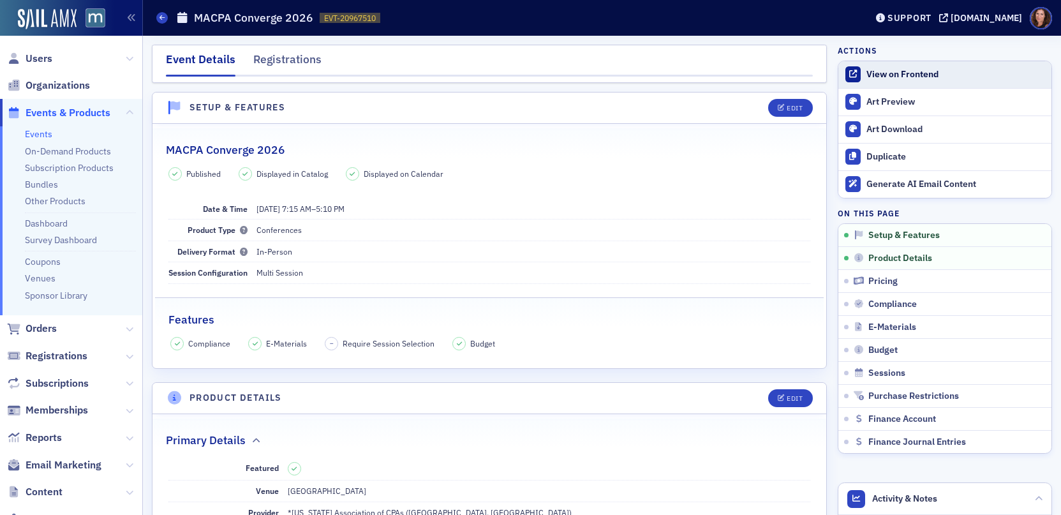
click at [891, 71] on div "View on Frontend" at bounding box center [955, 74] width 179 height 11
click at [778, 107] on icon "button" at bounding box center [782, 108] width 8 height 7
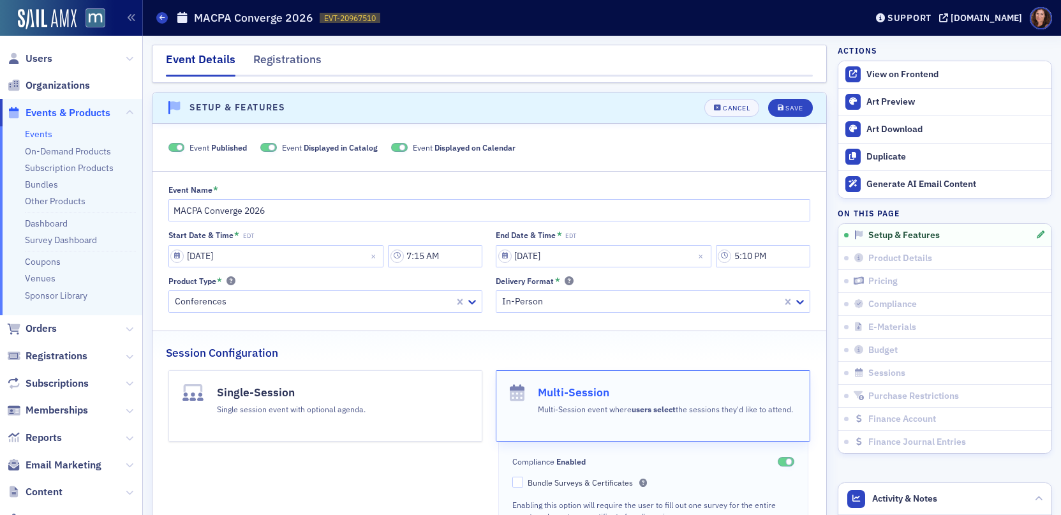
scroll to position [18, 0]
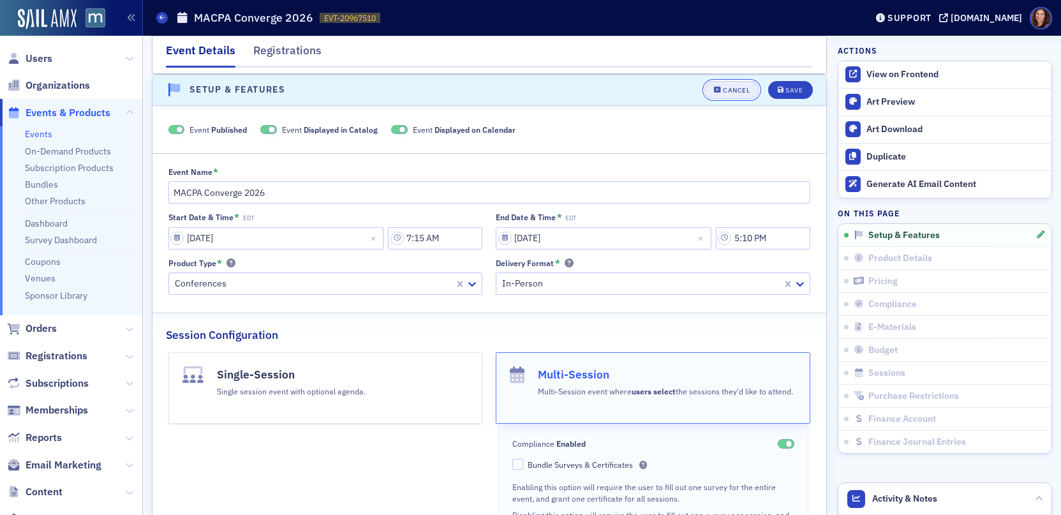
click at [729, 89] on div "Cancel" at bounding box center [736, 90] width 27 height 7
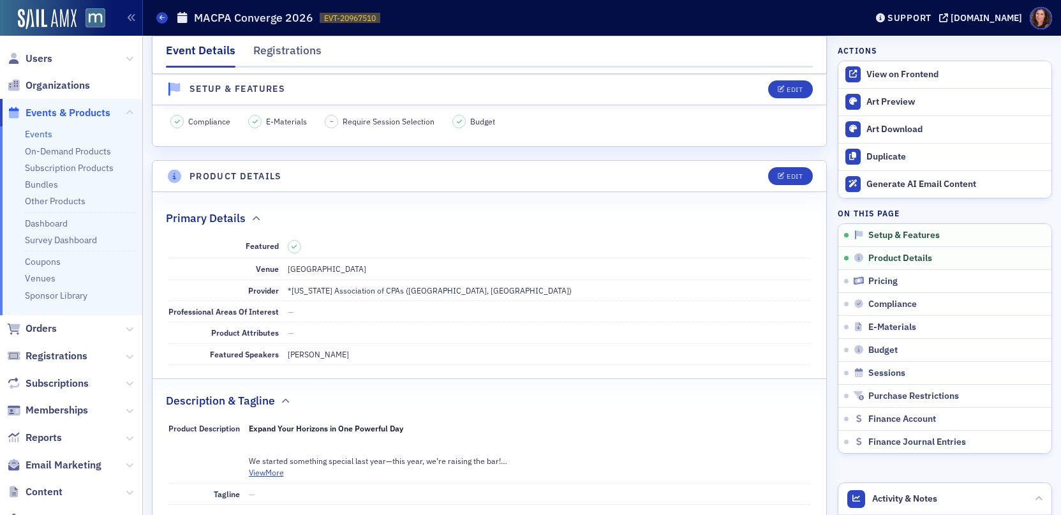
scroll to position [357, 0]
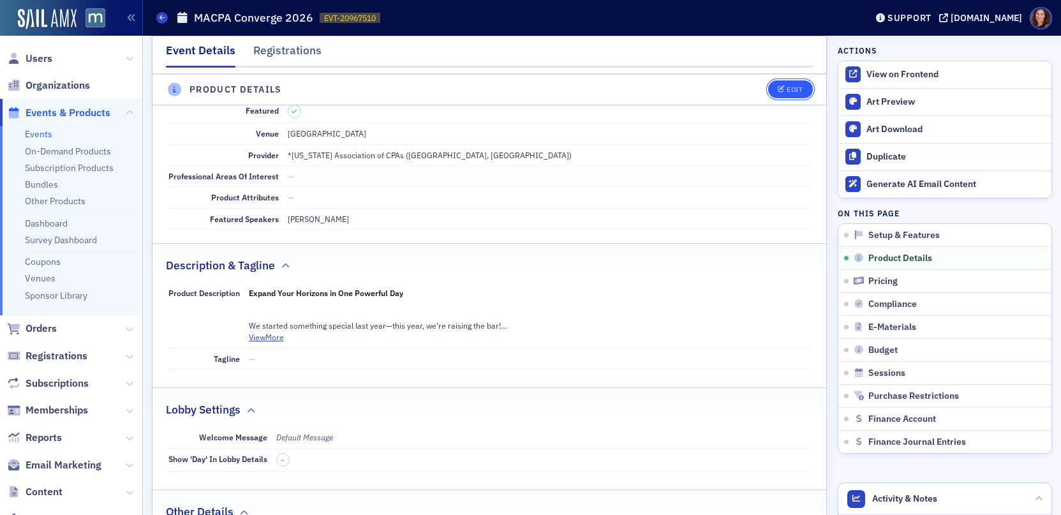
click at [787, 90] on div "Edit" at bounding box center [795, 89] width 16 height 7
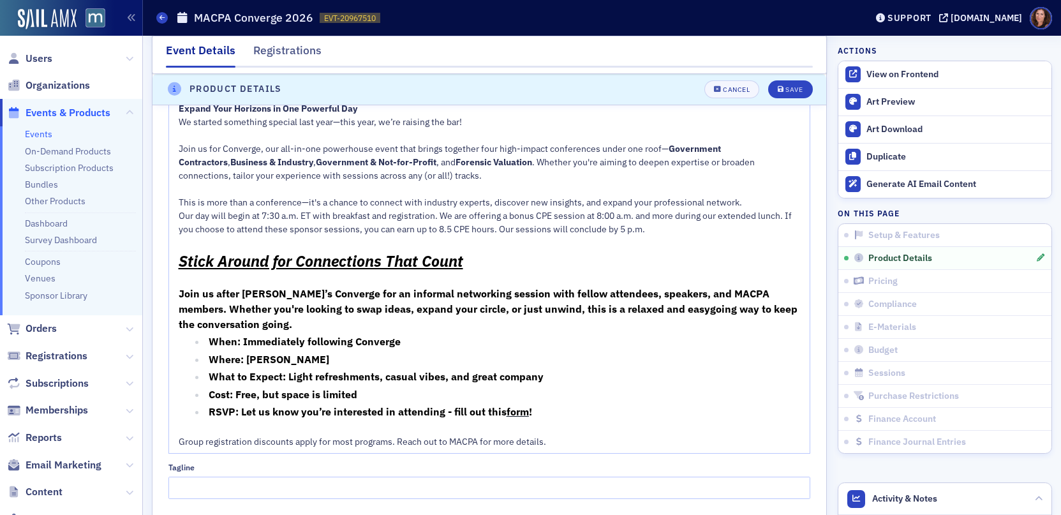
scroll to position [785, 0]
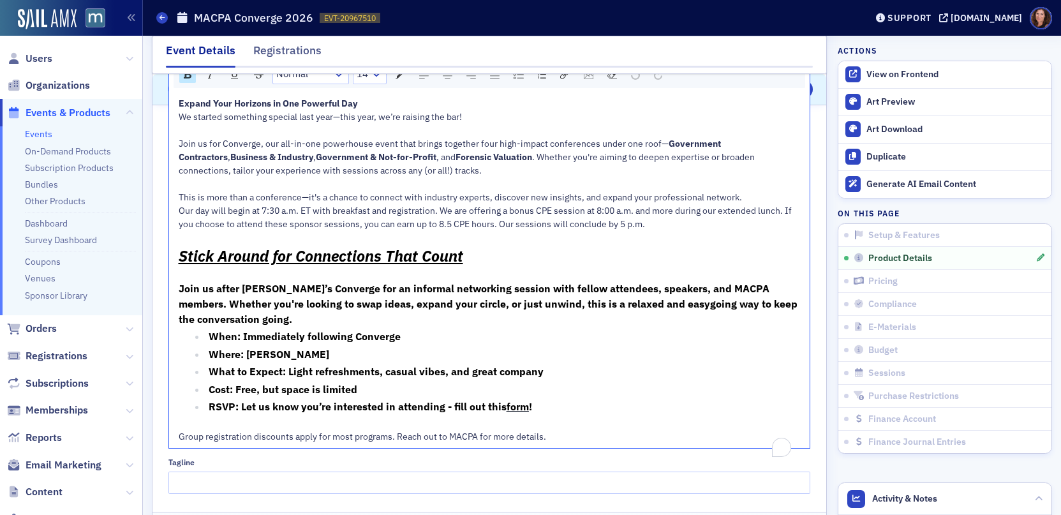
click at [274, 226] on span "Our day will begin at 7:30 a.m. ET with breakfast and registration. We are offe…" at bounding box center [486, 217] width 615 height 25
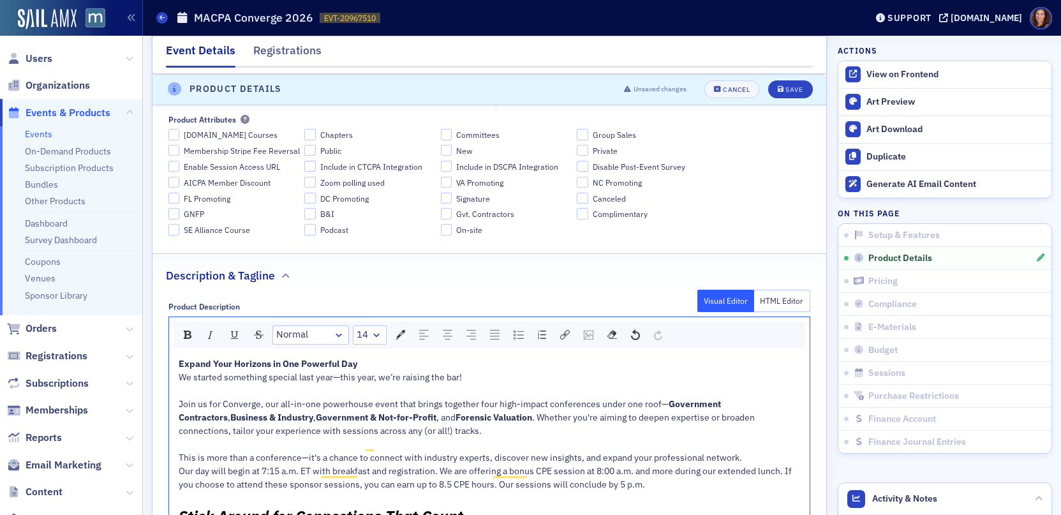
scroll to position [401, 0]
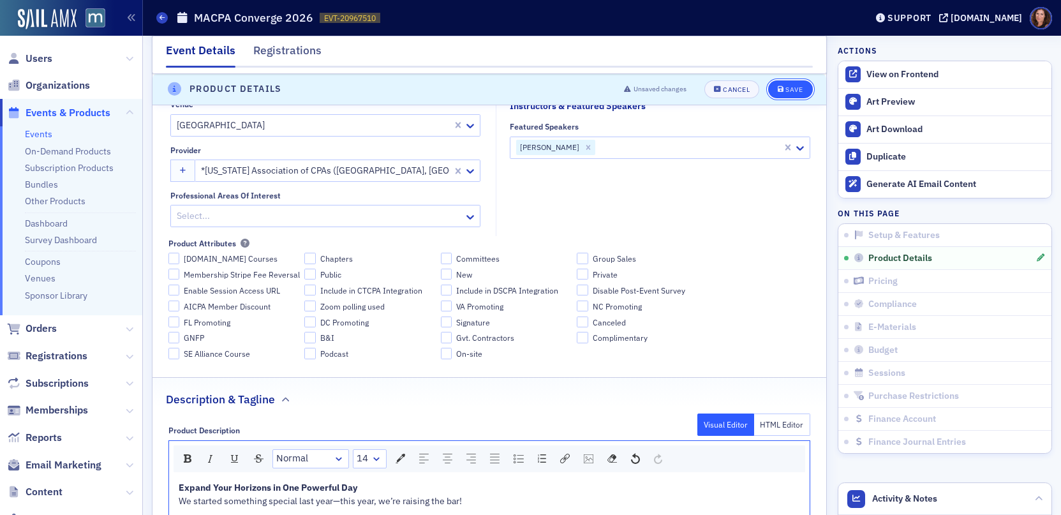
click at [785, 91] on div "Save" at bounding box center [793, 89] width 17 height 7
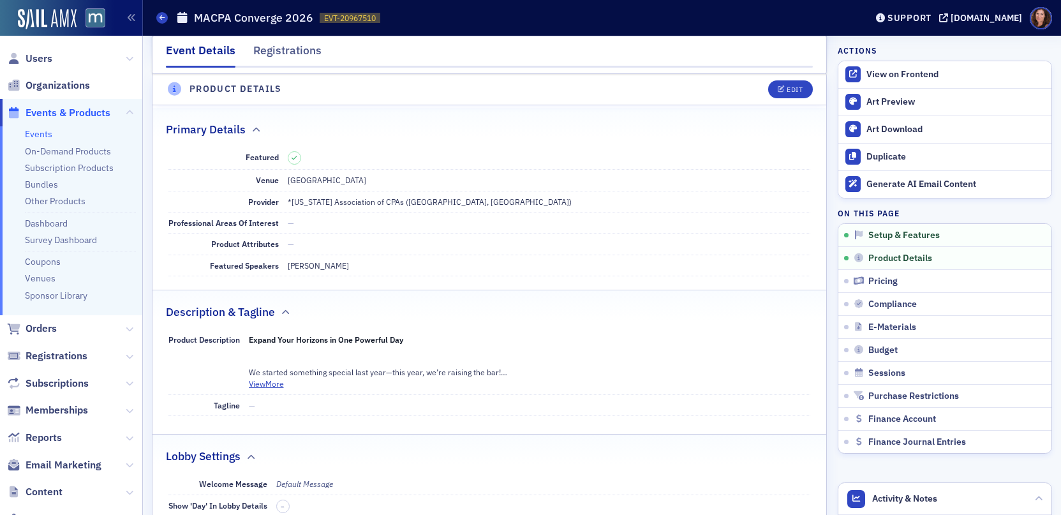
scroll to position [308, 0]
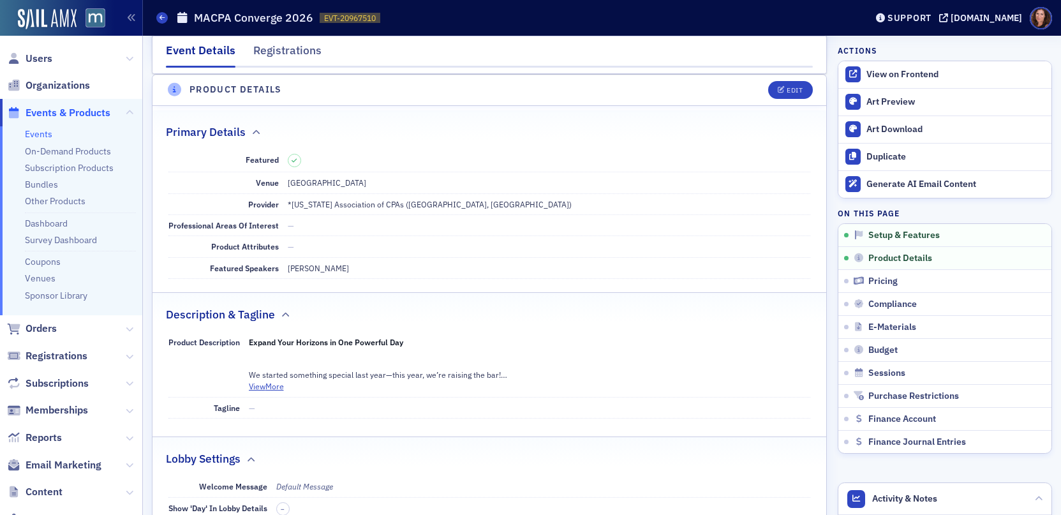
click at [46, 48] on span "Users" at bounding box center [71, 58] width 142 height 27
click at [36, 59] on span "Users" at bounding box center [39, 59] width 27 height 14
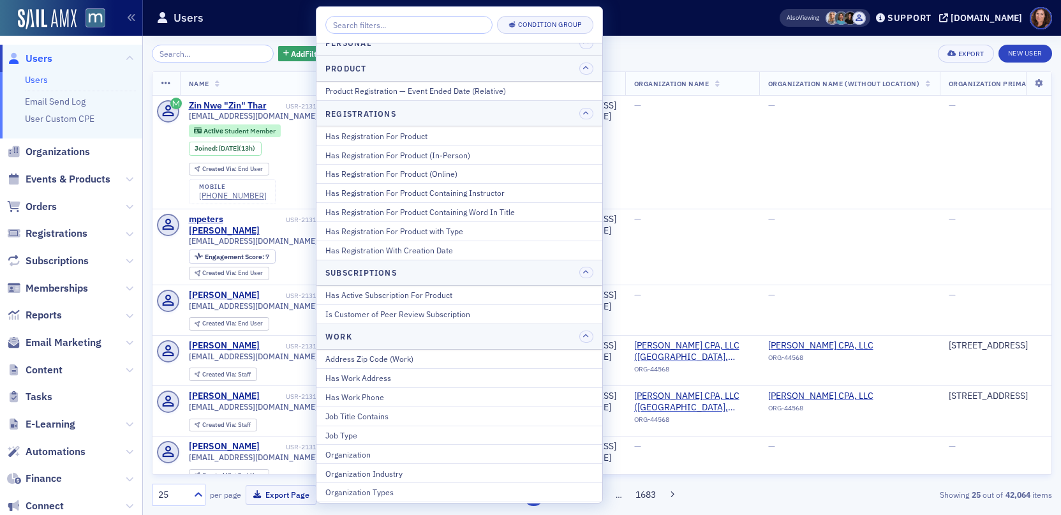
scroll to position [1605, 0]
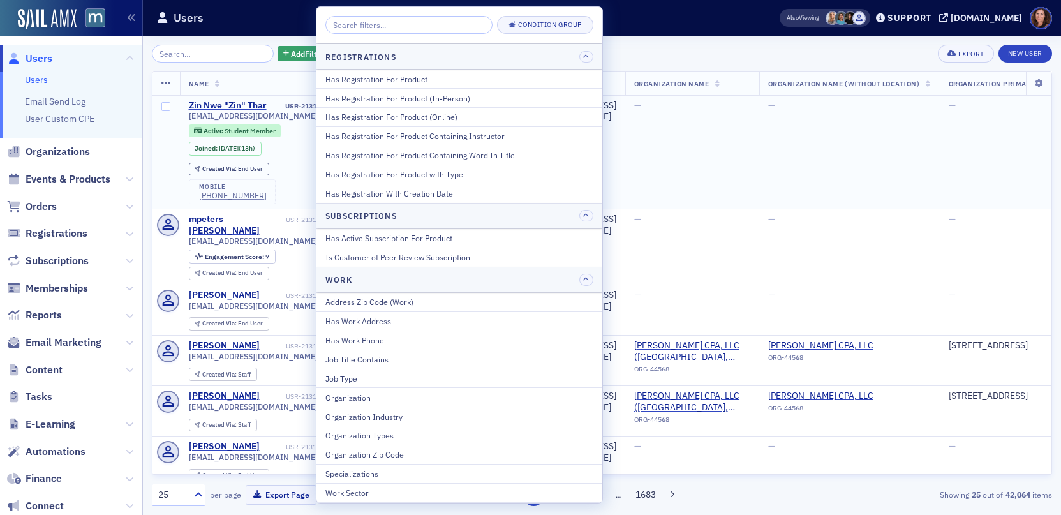
click at [688, 147] on td "—" at bounding box center [692, 153] width 134 height 114
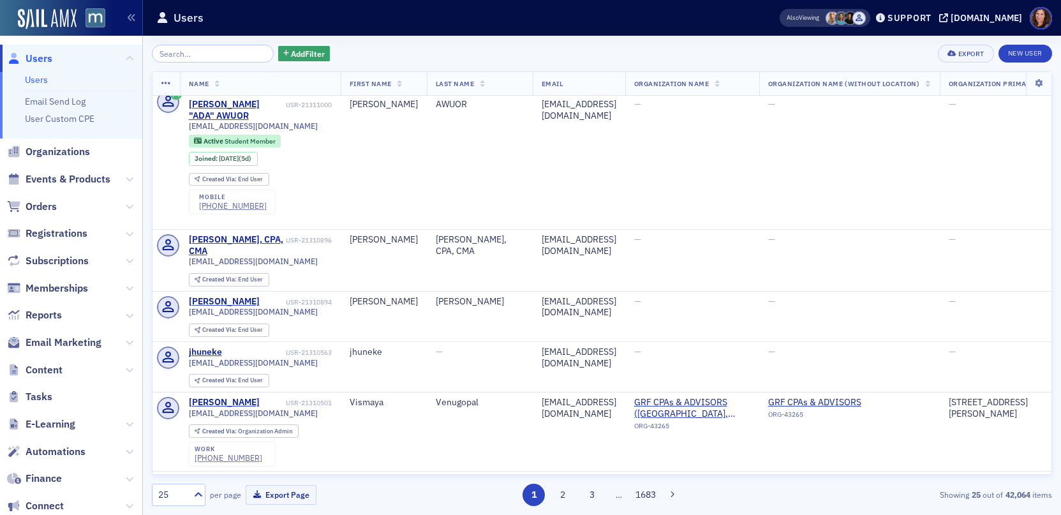
scroll to position [0, 0]
